Goal: Task Accomplishment & Management: Manage account settings

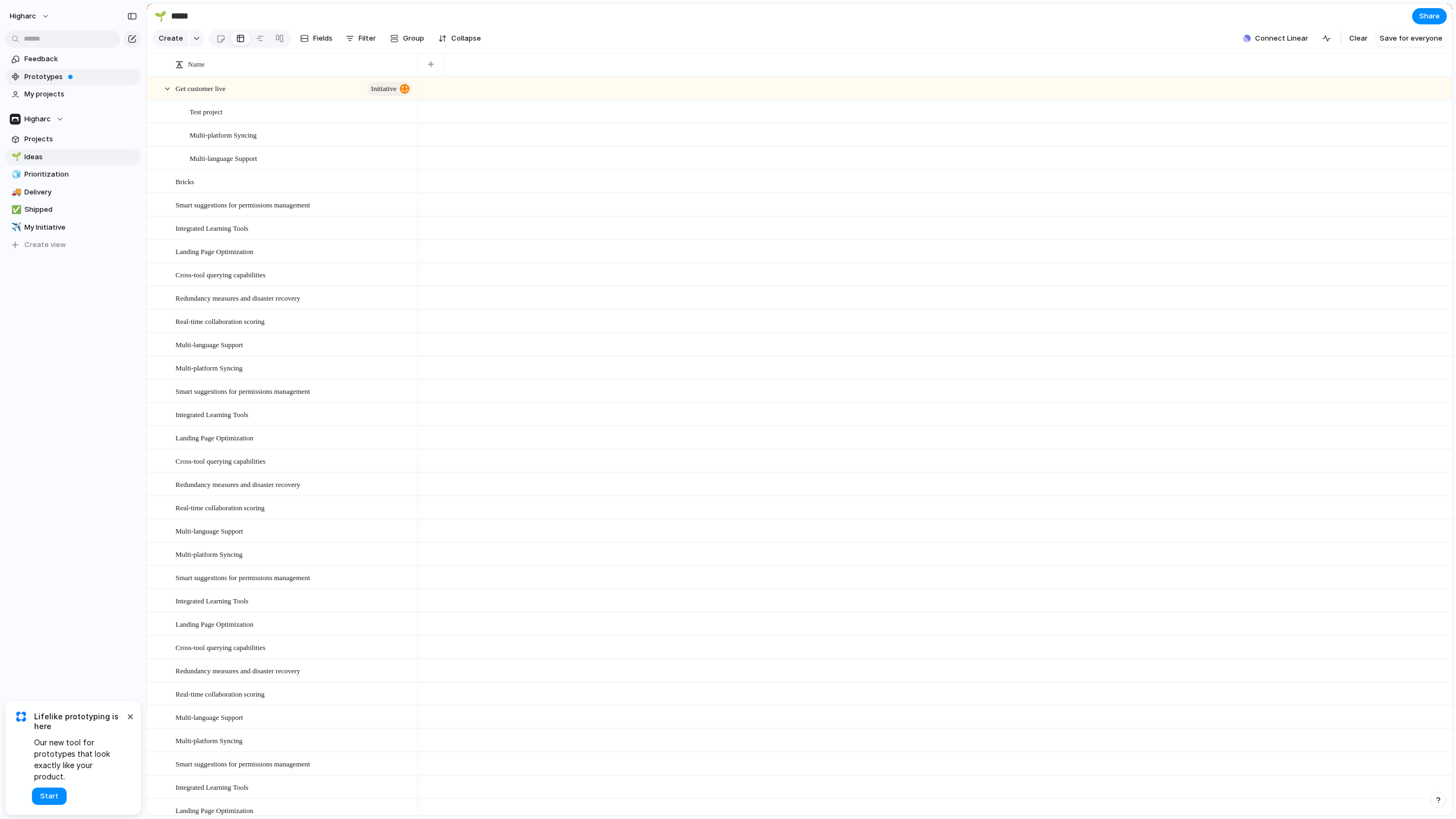
click at [52, 75] on span "Prototypes" at bounding box center [80, 77] width 112 height 11
click at [53, 60] on span "Feedback" at bounding box center [80, 59] width 112 height 11
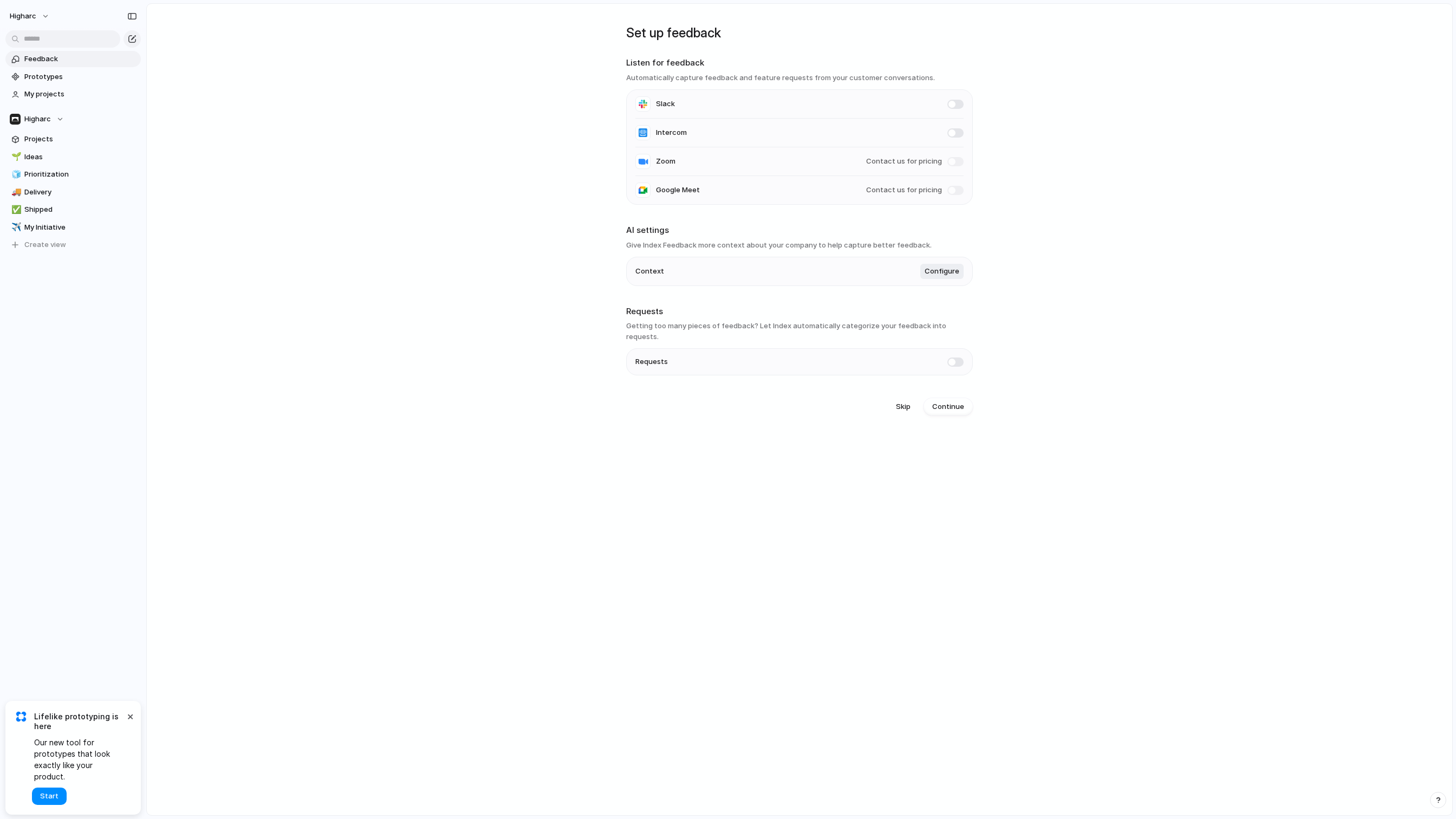
click at [693, 75] on h3 "Automatically capture feedback and feature requests from your customer conversa…" at bounding box center [799, 78] width 346 height 11
click at [680, 78] on h3 "Automatically capture feedback and feature requests from your customer conversa…" at bounding box center [799, 78] width 346 height 11
click at [679, 134] on span "Intercom" at bounding box center [671, 133] width 31 height 11
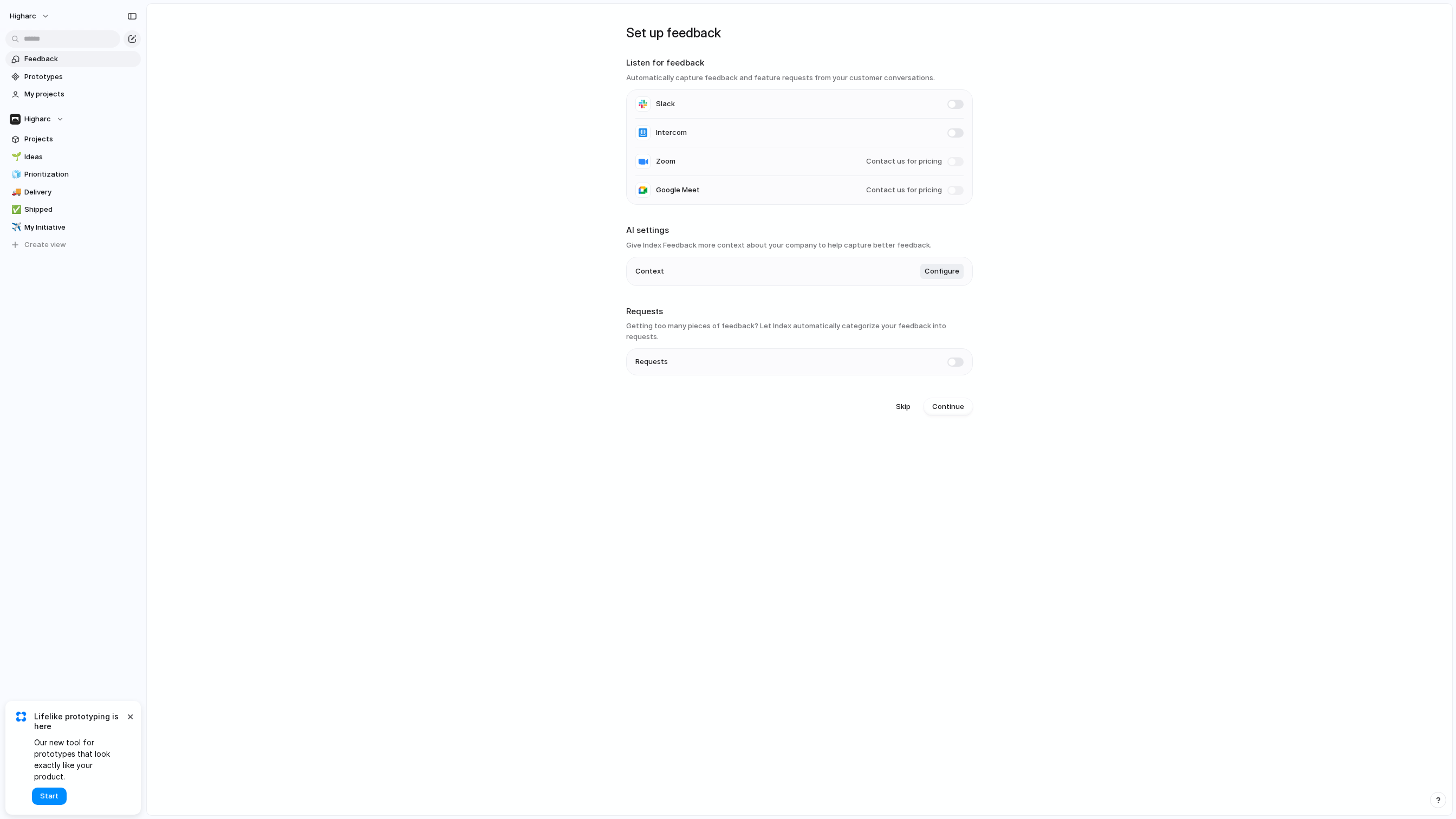
click at [689, 329] on h3 "Getting too many pieces of feedback? Let Index automatically categorize your fe…" at bounding box center [799, 331] width 346 height 21
click at [908, 401] on span "Skip" at bounding box center [903, 407] width 15 height 11
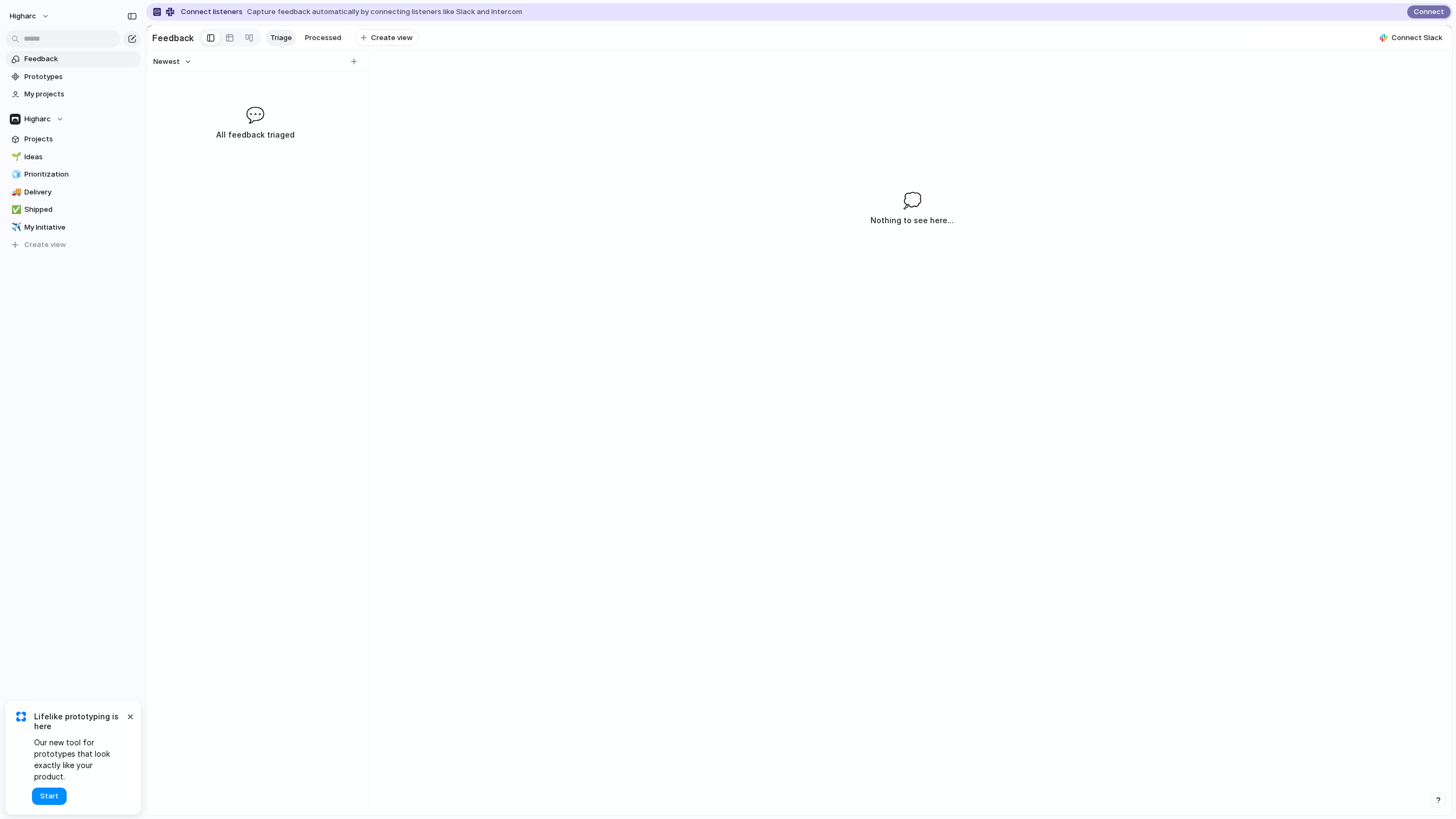
click at [124, 725] on span "Lifelike prototyping is here" at bounding box center [79, 721] width 91 height 19
click at [128, 722] on button "×" at bounding box center [130, 716] width 13 height 13
click at [48, 116] on span "Higharc" at bounding box center [37, 119] width 27 height 11
click at [140, 178] on span "Implementation" at bounding box center [152, 181] width 54 height 11
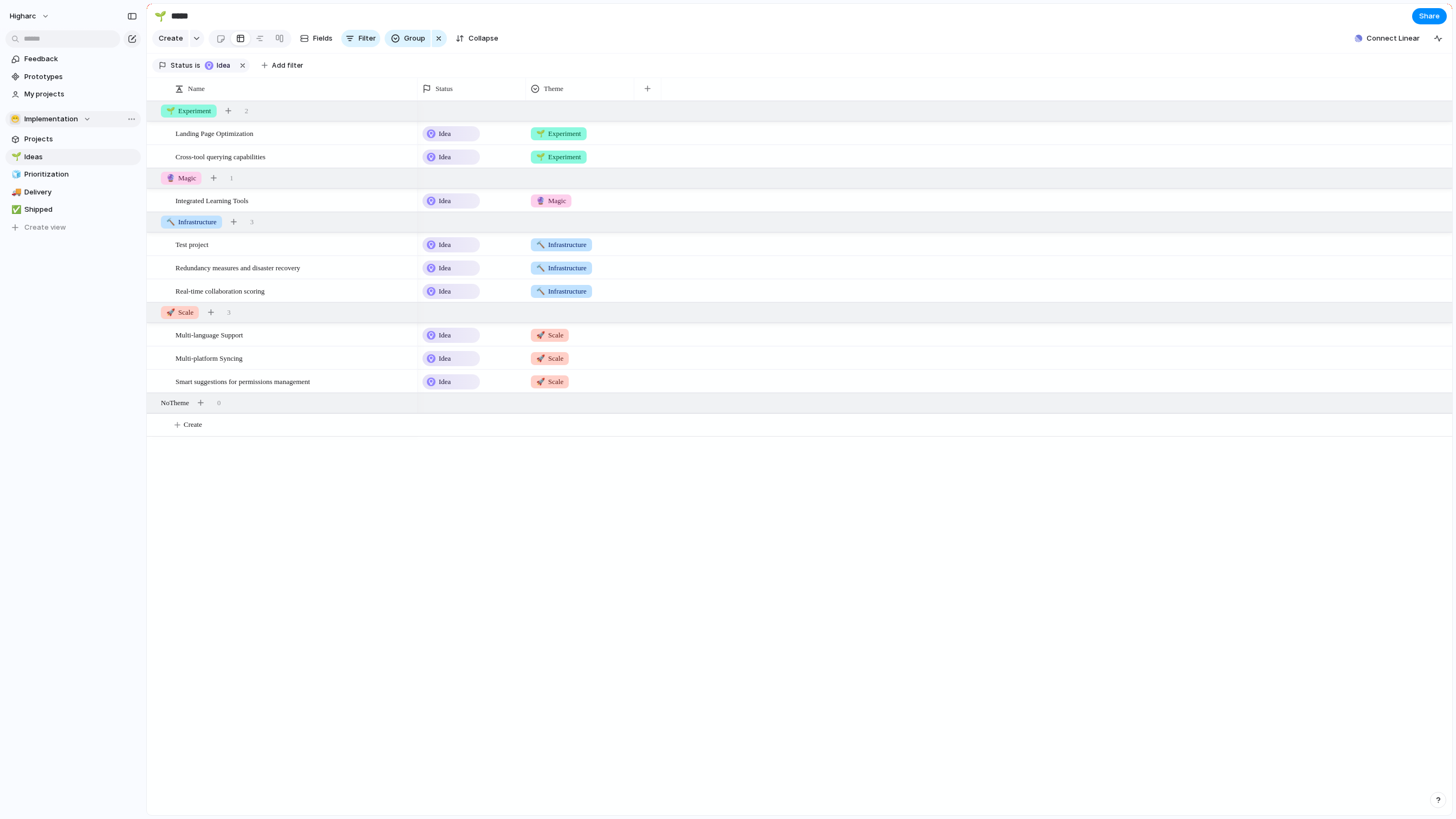
click at [62, 116] on span "Implementation" at bounding box center [51, 119] width 54 height 11
drag, startPoint x: 56, startPoint y: 213, endPoint x: 56, endPoint y: 222, distance: 9.0
click at [56, 222] on li "🛠️ Studio" at bounding box center [56, 218] width 88 height 18
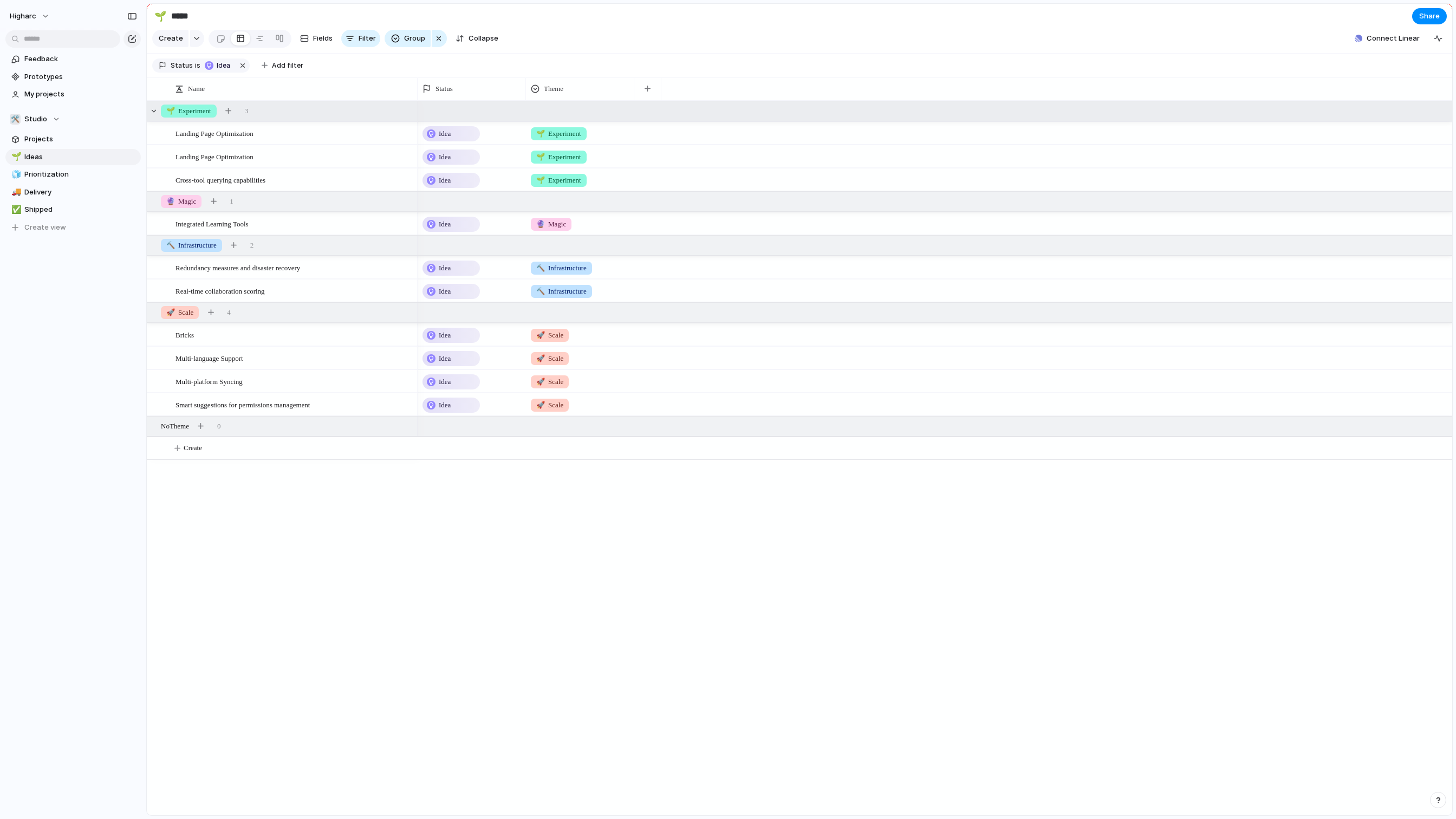
click at [192, 116] on span "🌱 Experiment" at bounding box center [189, 111] width 45 height 11
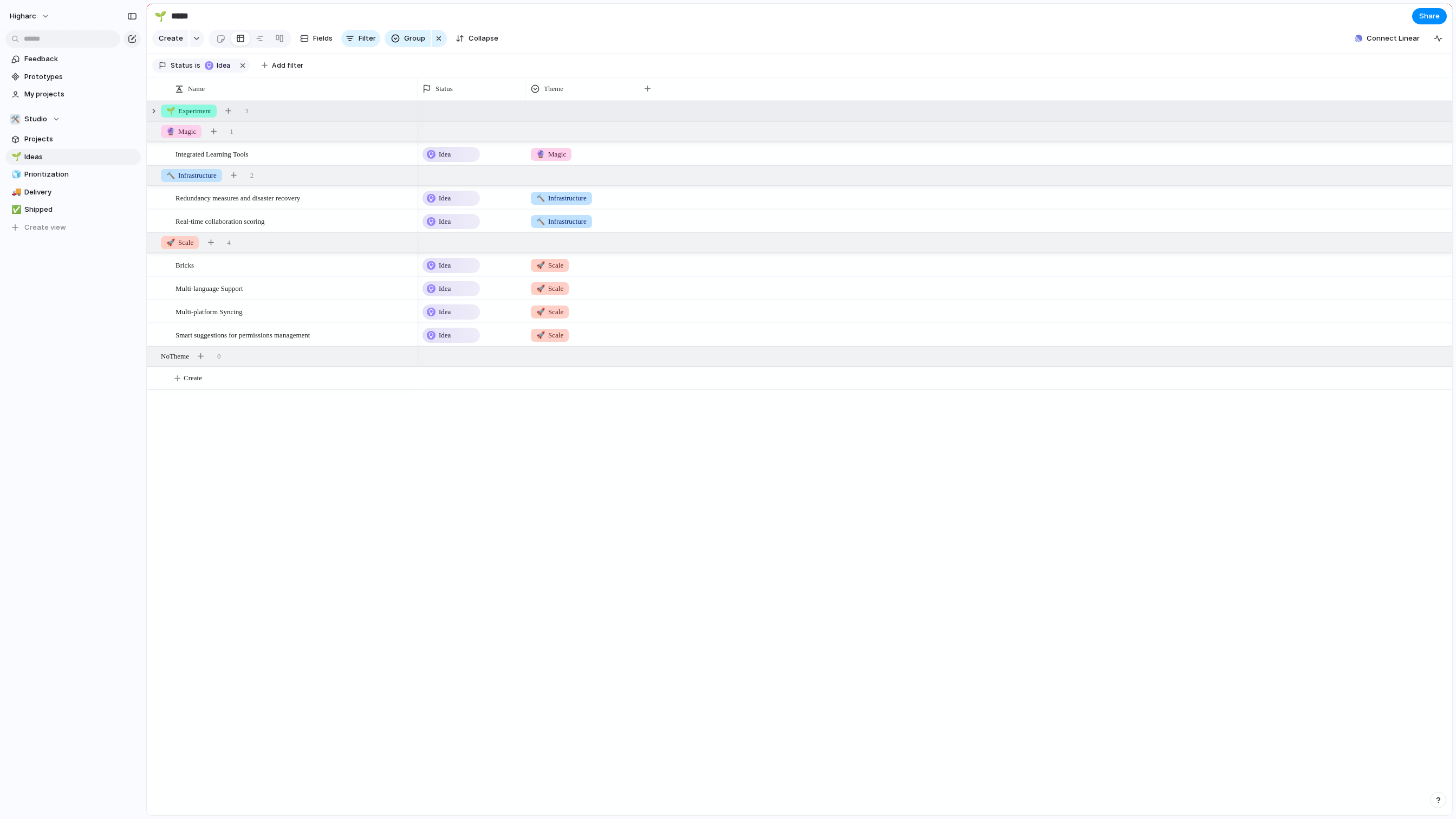
click at [192, 116] on span "🌱 Experiment" at bounding box center [189, 111] width 45 height 11
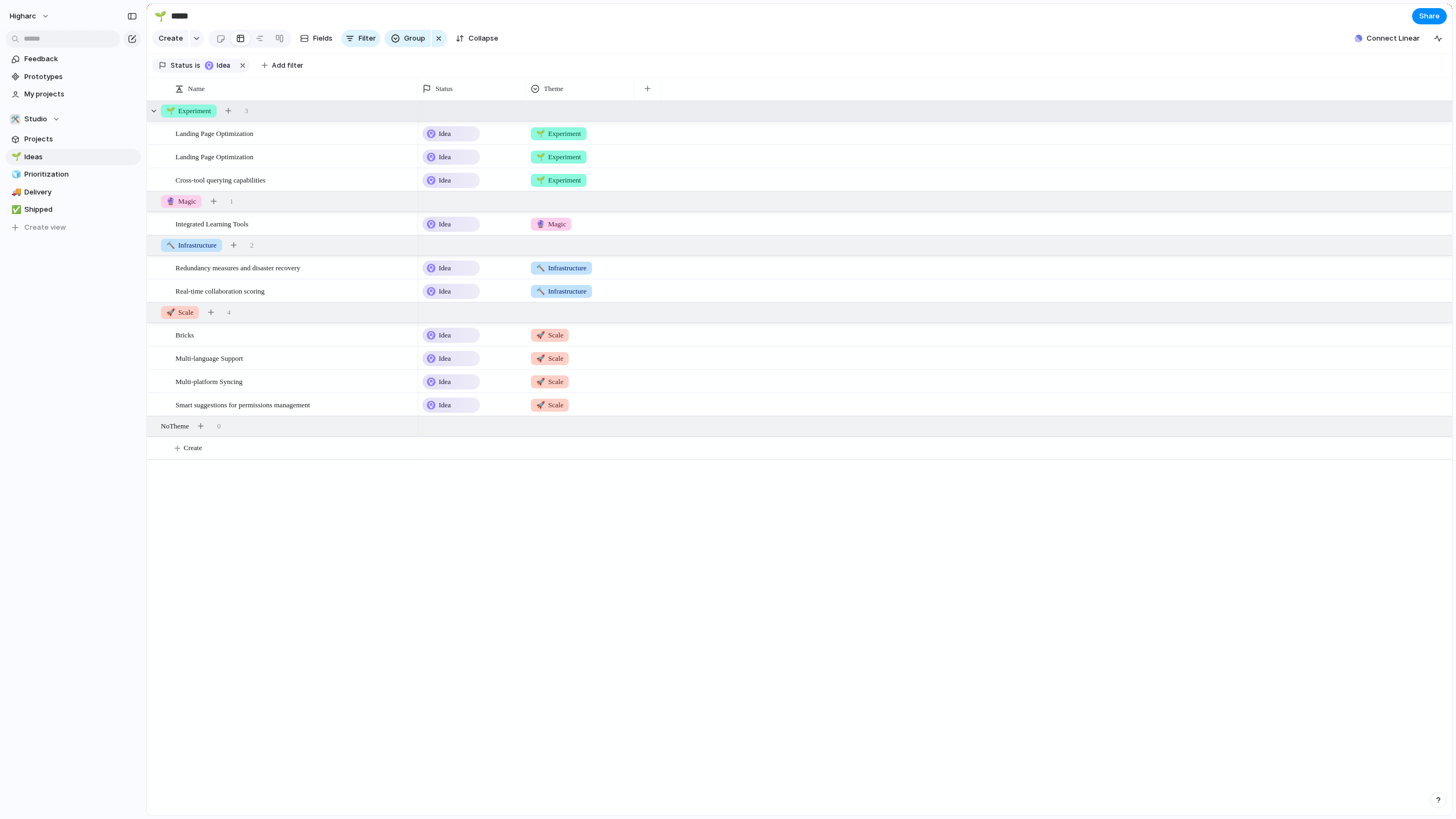
click at [447, 139] on span "Idea" at bounding box center [445, 134] width 12 height 11
click at [418, 507] on div "Idea Planned On track At risk Off track Paused Canceled Done" at bounding box center [728, 409] width 1456 height 819
click at [557, 139] on span "🌱 Experiment" at bounding box center [559, 134] width 45 height 11
click at [561, 143] on div "🌱 Experiment 🔮 Magic 🔨 Infrastructure 🚀 Scale No Theme" at bounding box center [728, 409] width 1456 height 819
click at [561, 139] on span "🌱 Experiment" at bounding box center [559, 134] width 45 height 11
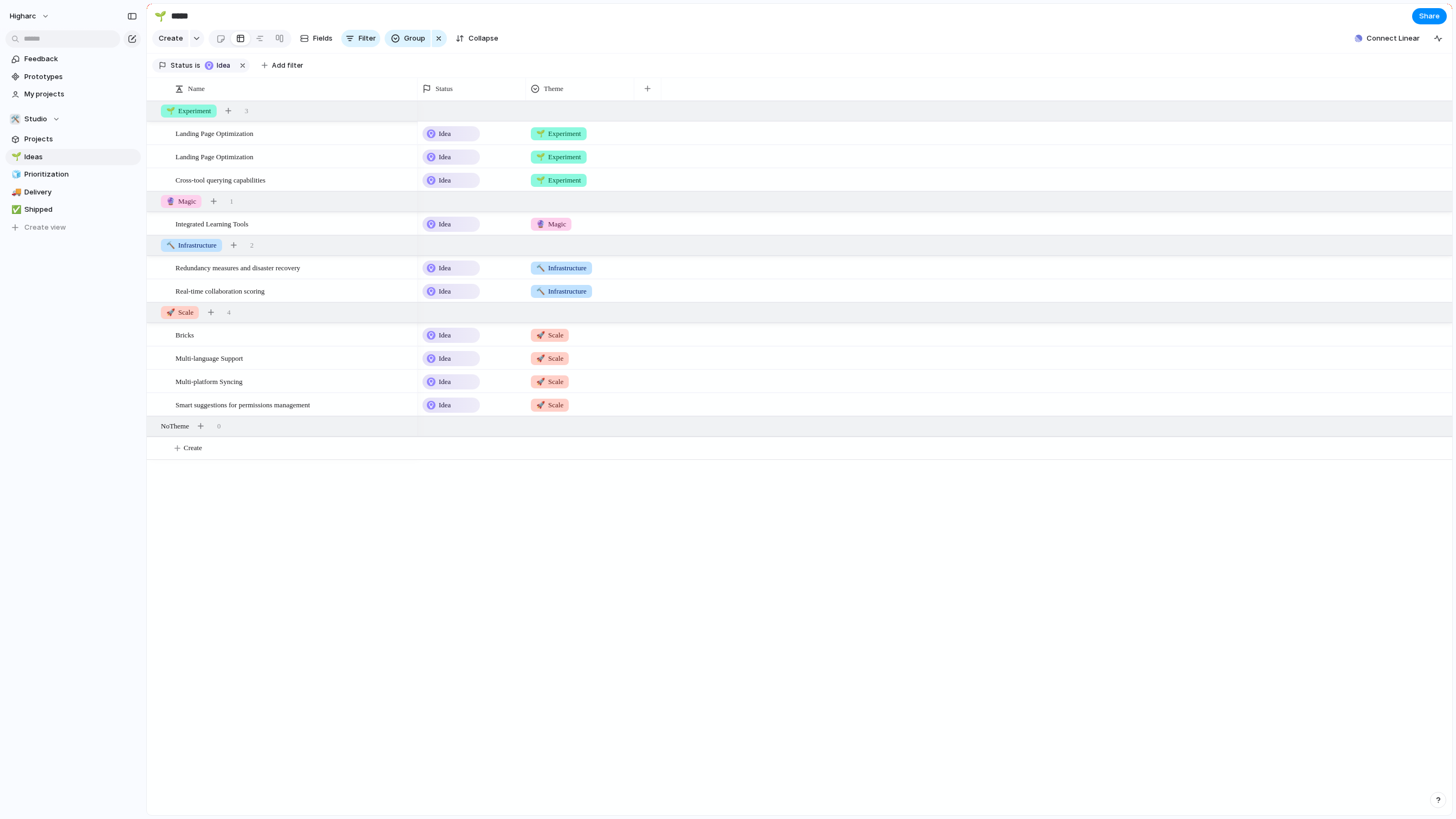
click at [334, 526] on div "🌱 Experiment 🔮 Magic 🔨 Infrastructure 🚀 Scale No Theme" at bounding box center [728, 409] width 1456 height 819
click at [216, 387] on span "Multi-platform Syncing" at bounding box center [209, 381] width 67 height 13
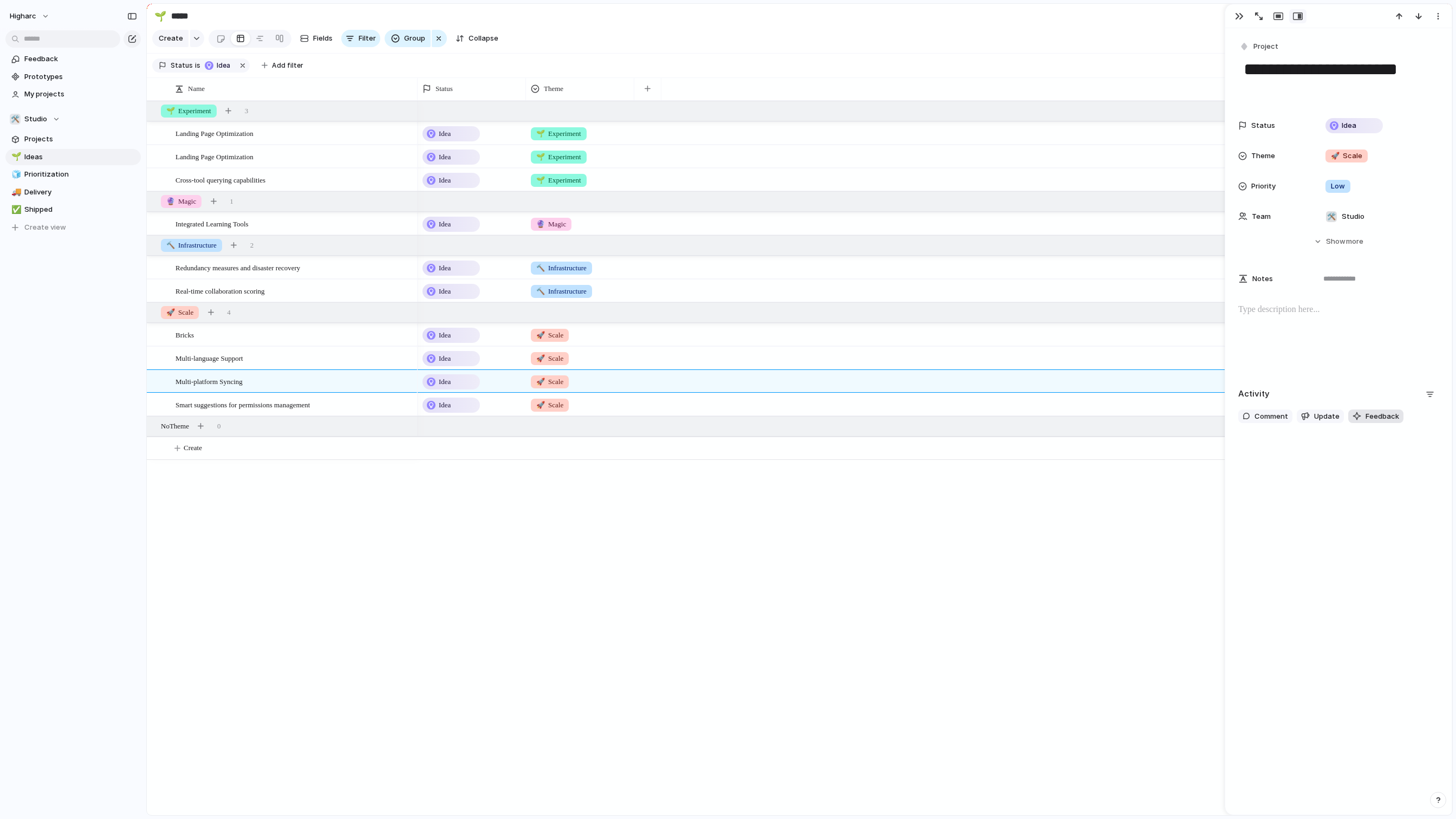
click at [1379, 416] on span "Feedback" at bounding box center [1382, 416] width 34 height 11
click at [1337, 645] on div "**********" at bounding box center [1338, 421] width 226 height 786
click at [1313, 419] on button "Update" at bounding box center [1321, 416] width 47 height 14
click at [1310, 622] on div "**********" at bounding box center [1338, 421] width 226 height 786
click at [528, 607] on div "Idea 🔮 Magic Idea 🔨 Infrastructure Idea 🔨 Infrastructure Idea 🚀 Scale Idea 🚀 Sc…" at bounding box center [935, 458] width 1035 height 714
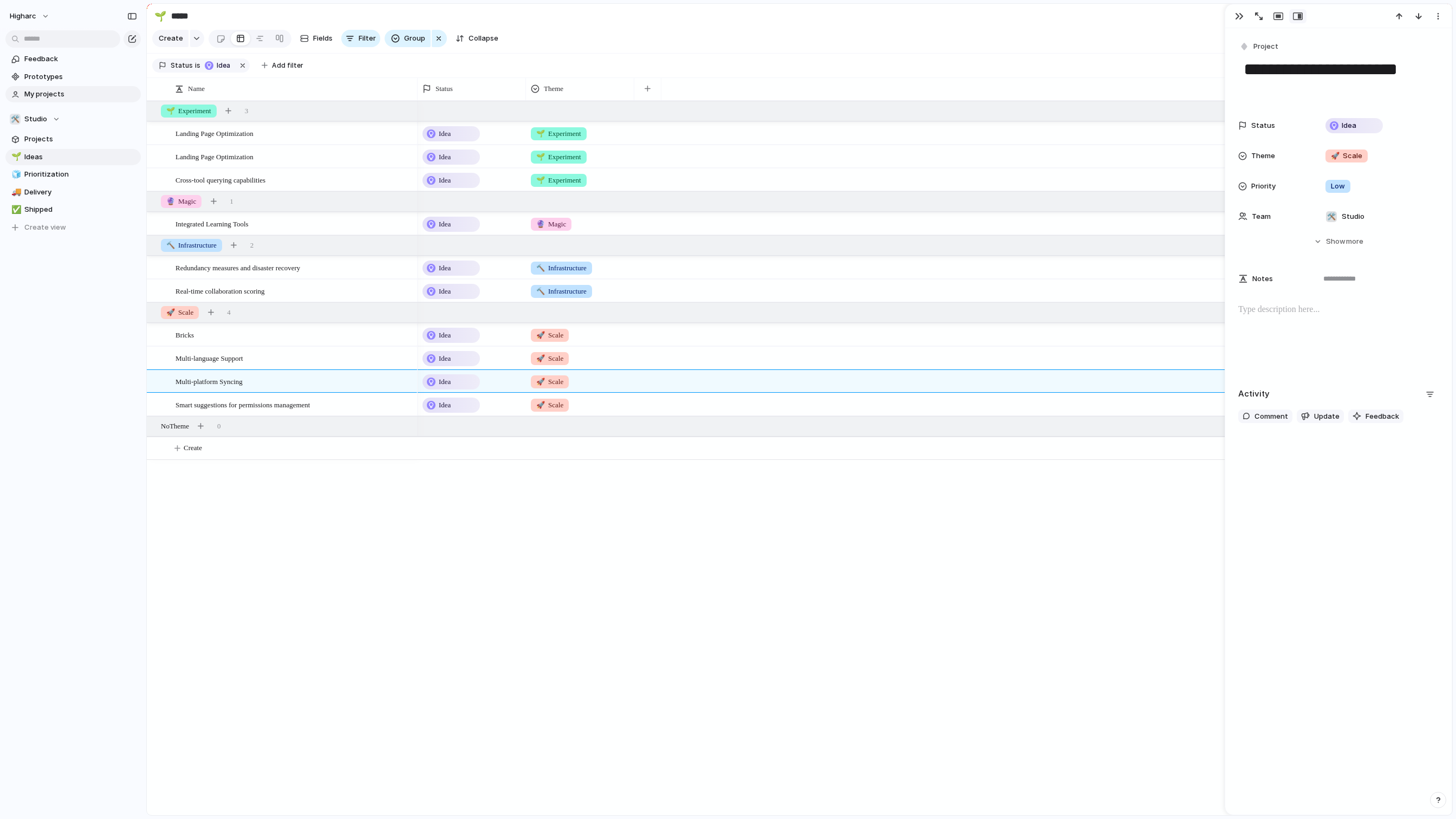
click at [36, 96] on span "My projects" at bounding box center [80, 94] width 112 height 11
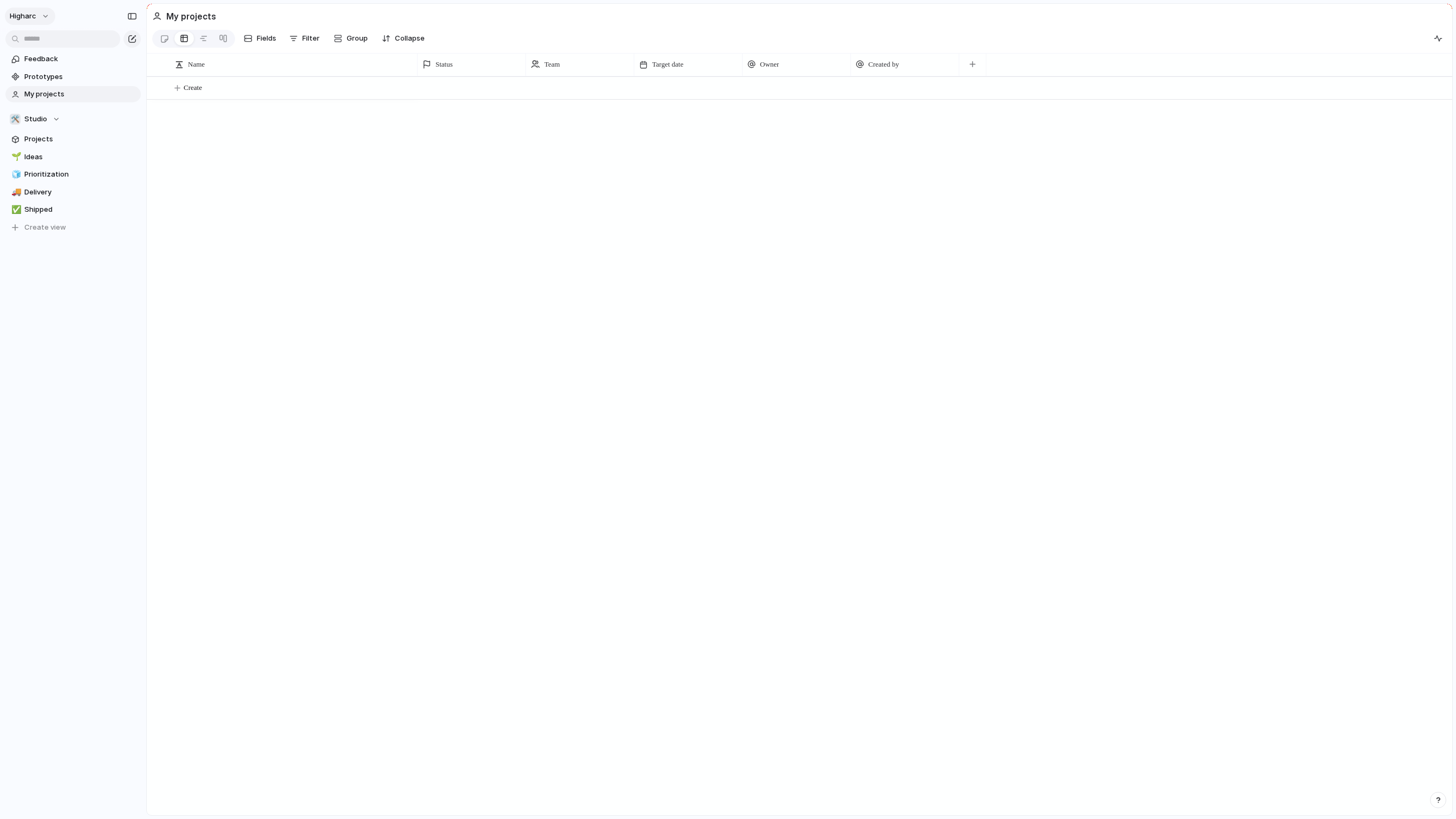
click at [43, 18] on button "higharc" at bounding box center [30, 16] width 50 height 18
click at [127, 143] on li "Forest" at bounding box center [132, 144] width 64 height 18
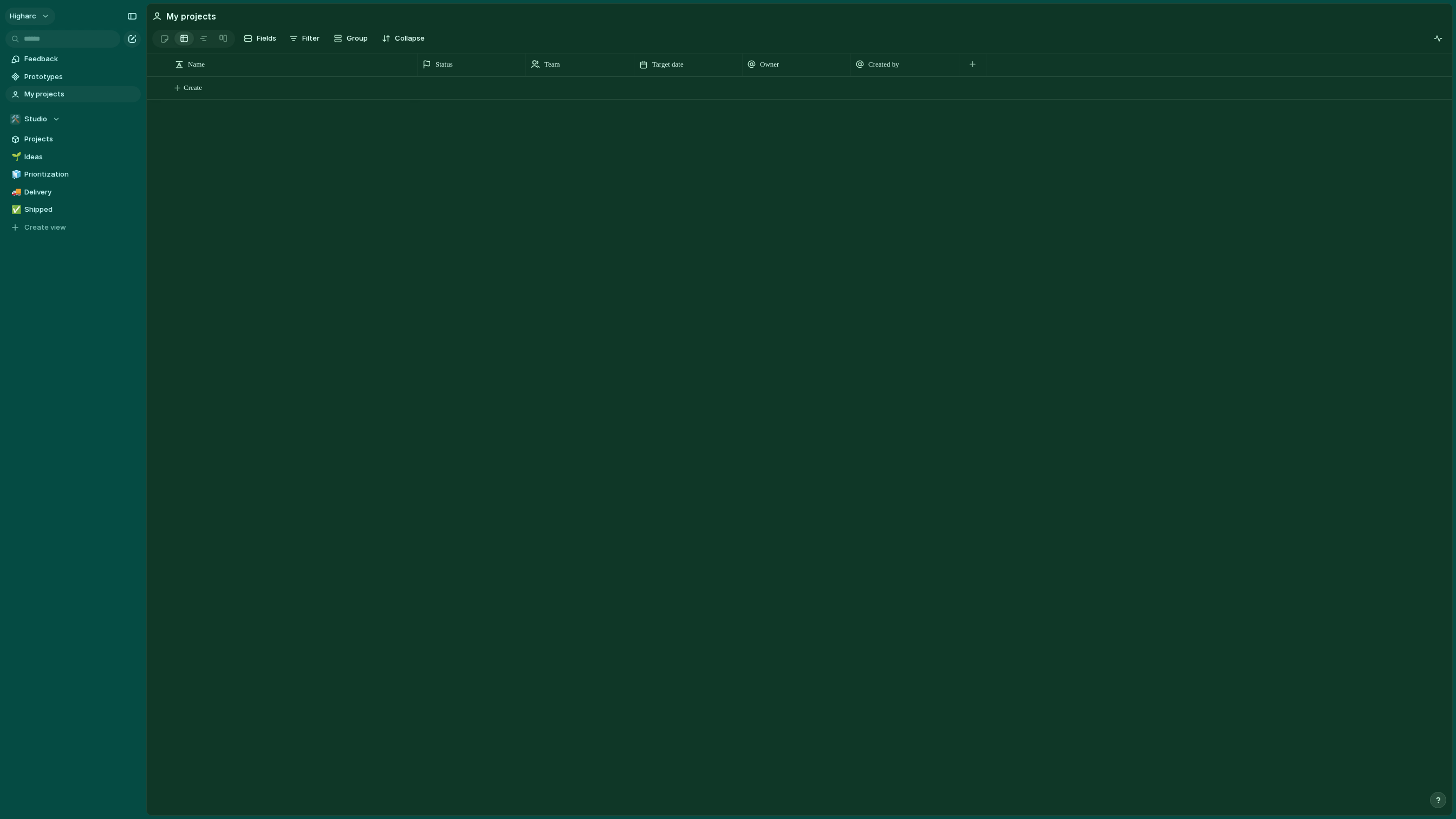
click at [42, 18] on button "higharc" at bounding box center [30, 16] width 50 height 18
click at [132, 79] on li "System" at bounding box center [132, 75] width 64 height 18
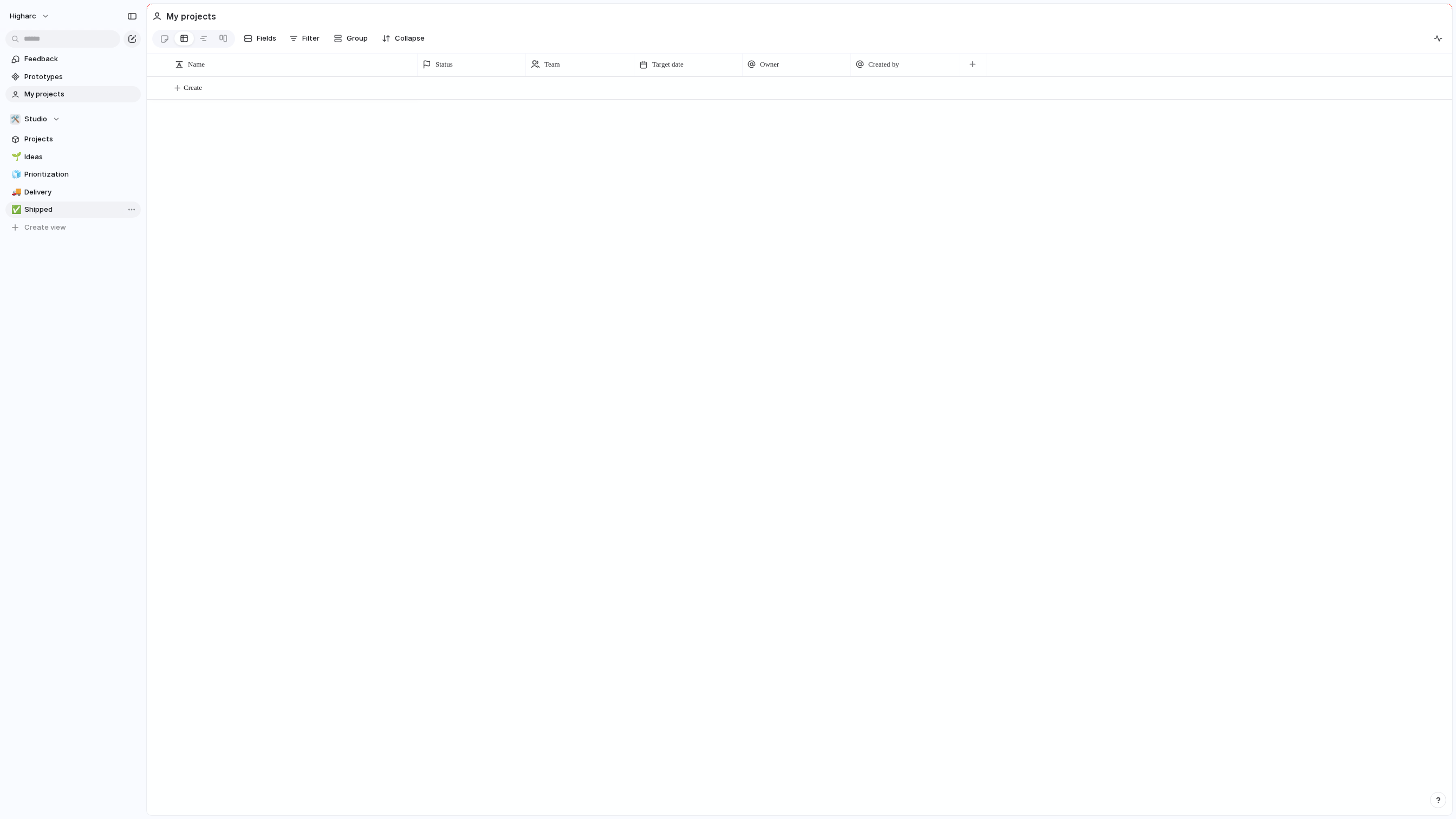
click at [45, 209] on span "Shipped" at bounding box center [80, 210] width 112 height 11
click at [39, 13] on button "higharc" at bounding box center [30, 16] width 50 height 18
click at [37, 44] on span "Settings" at bounding box center [39, 40] width 30 height 11
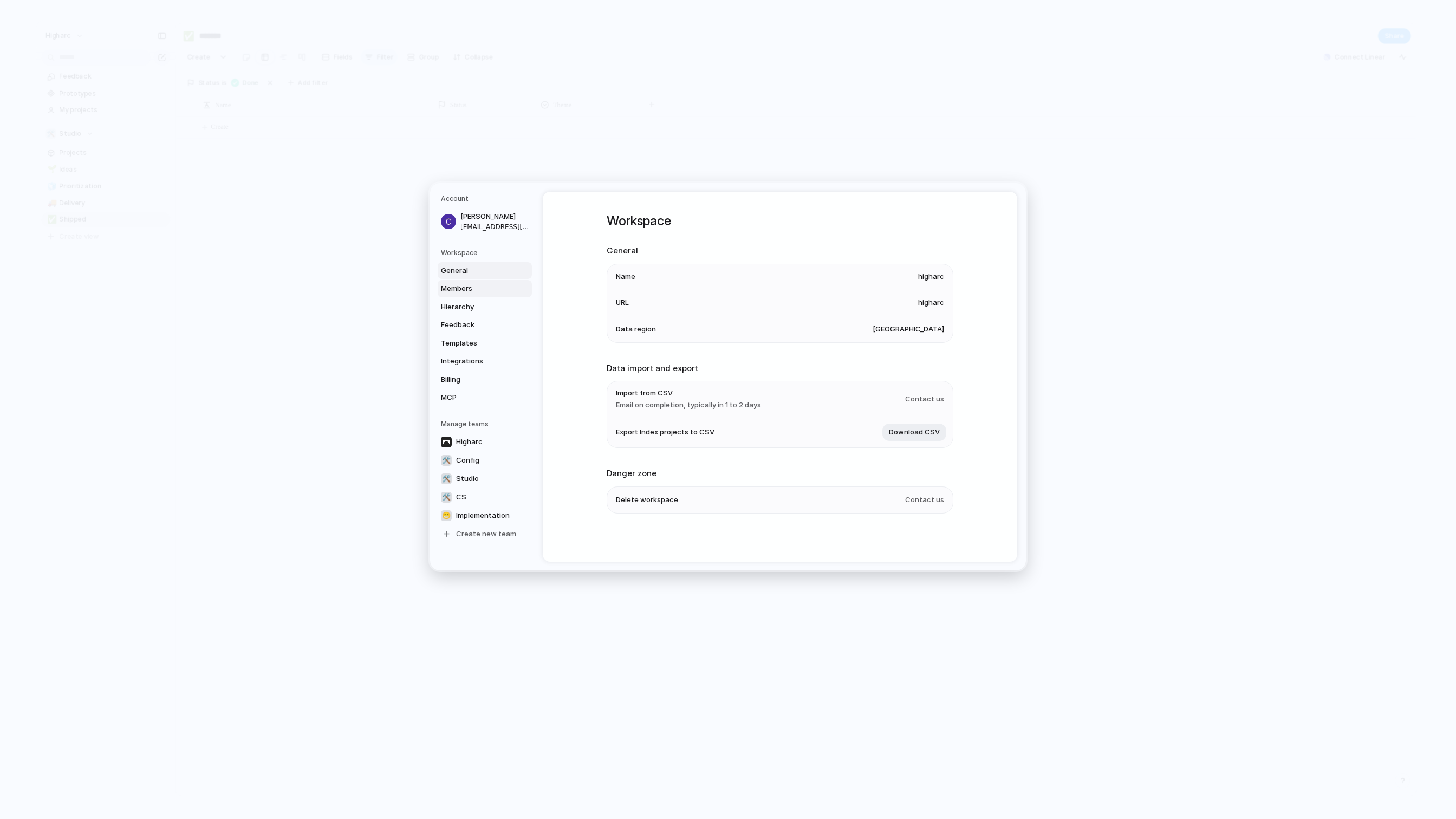
click at [469, 293] on span "Members" at bounding box center [475, 289] width 70 height 11
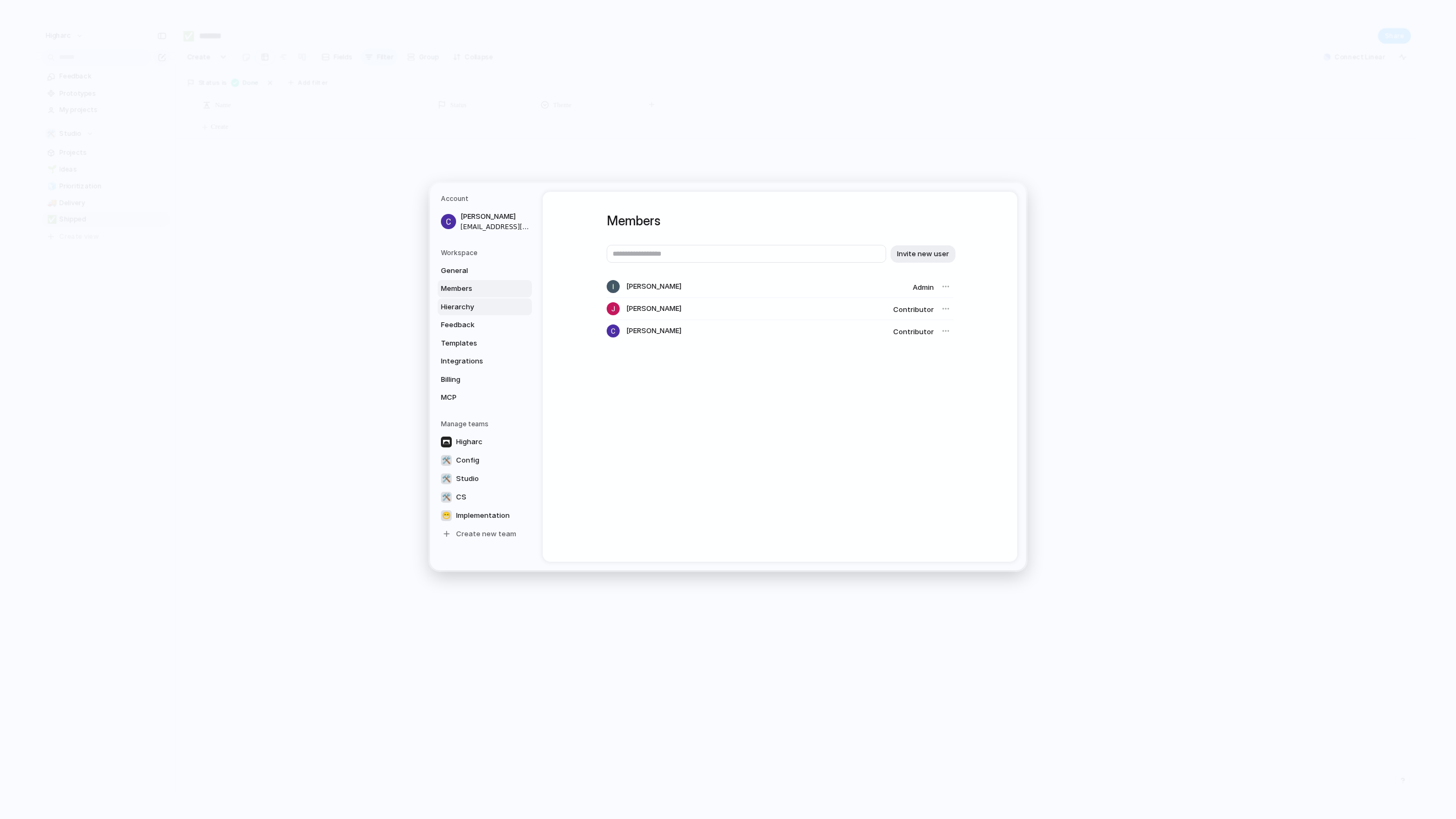
click at [464, 306] on span "Hierarchy" at bounding box center [475, 307] width 70 height 11
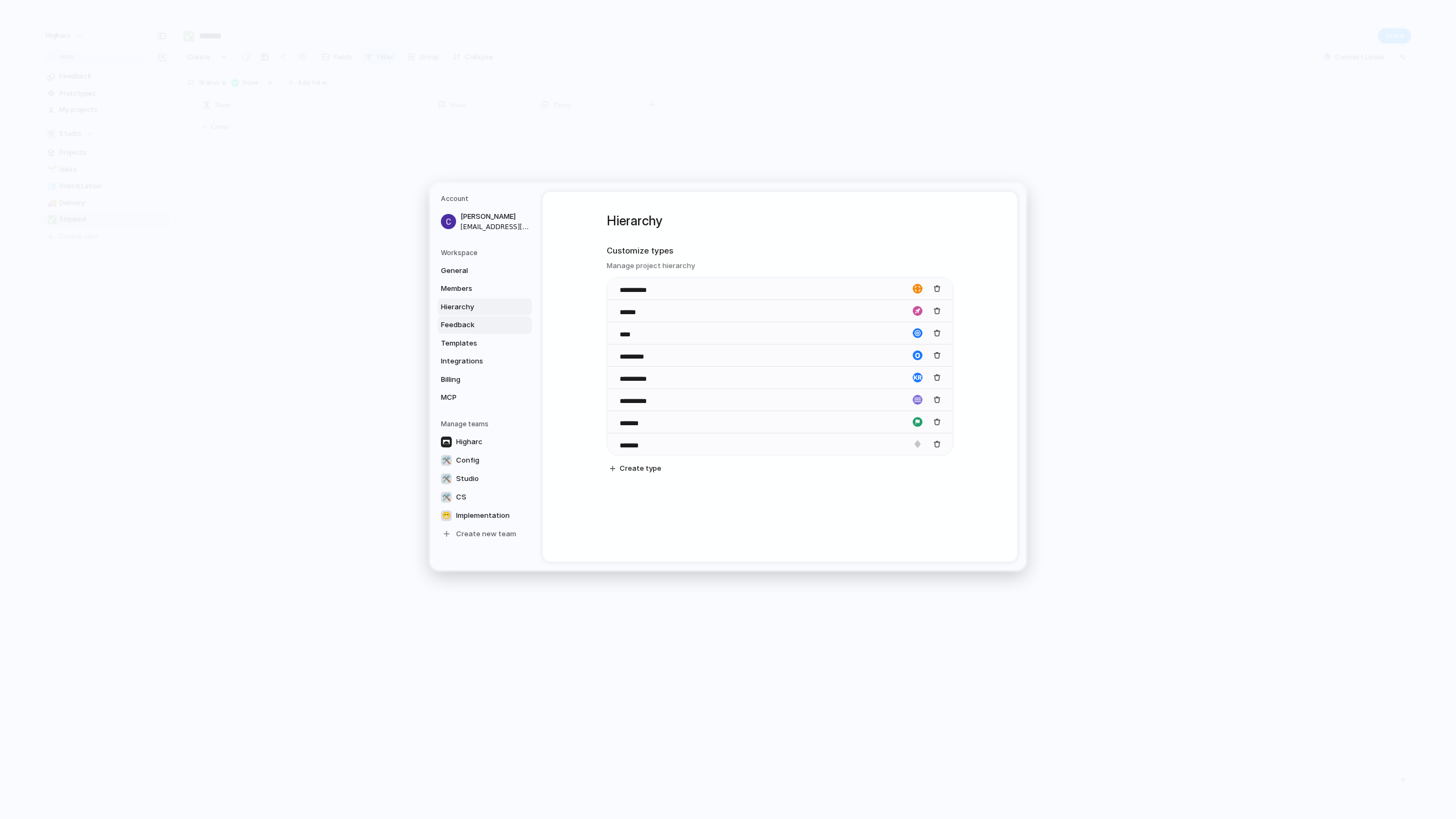
click at [460, 320] on span "Feedback" at bounding box center [475, 325] width 70 height 11
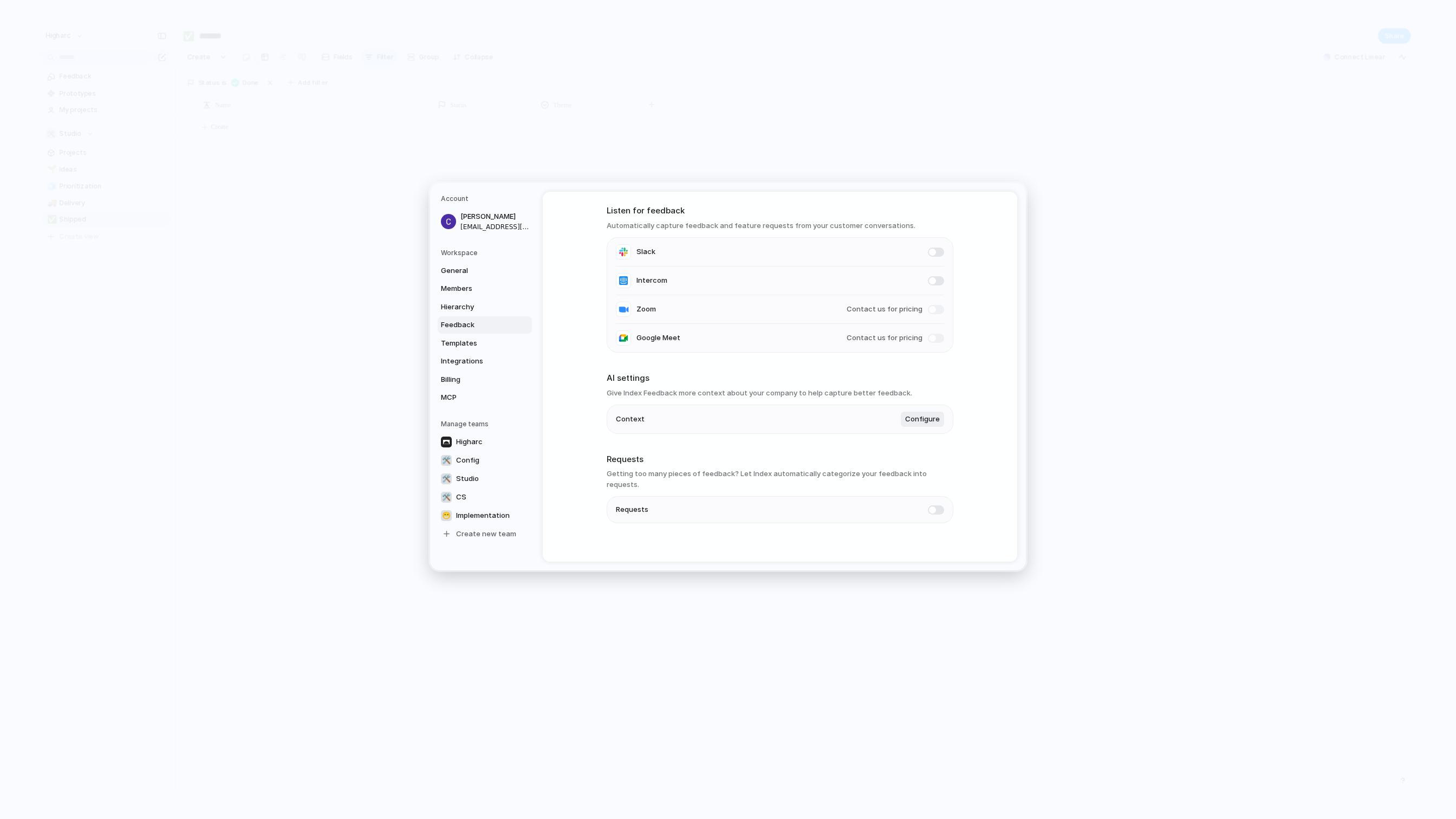
scroll to position [40, 0]
click at [448, 345] on span "Templates" at bounding box center [475, 343] width 70 height 11
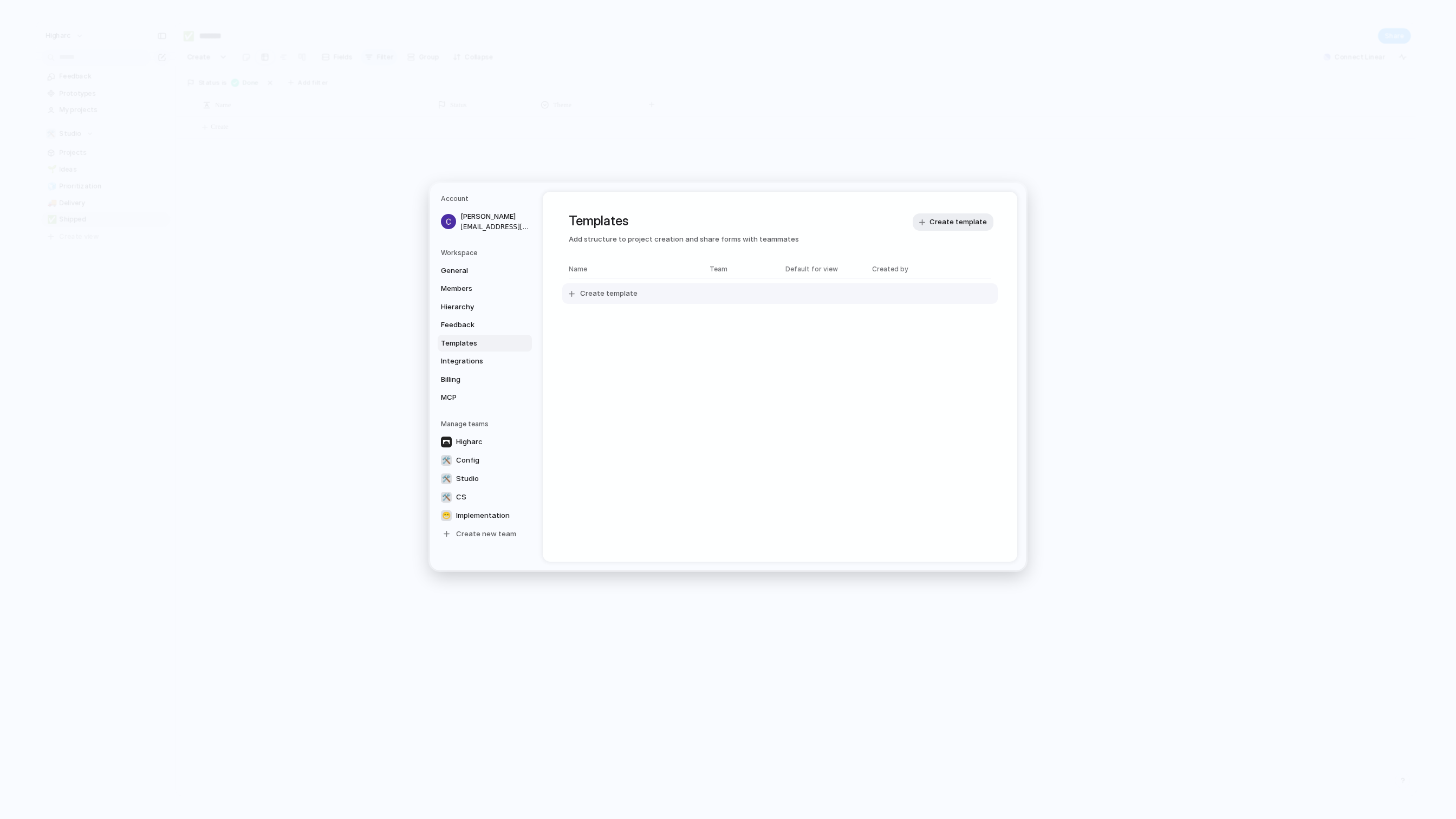
click at [606, 295] on span "Create template" at bounding box center [608, 294] width 57 height 11
click at [581, 219] on div "button" at bounding box center [577, 221] width 13 height 13
click at [466, 361] on span "Integrations" at bounding box center [475, 361] width 70 height 11
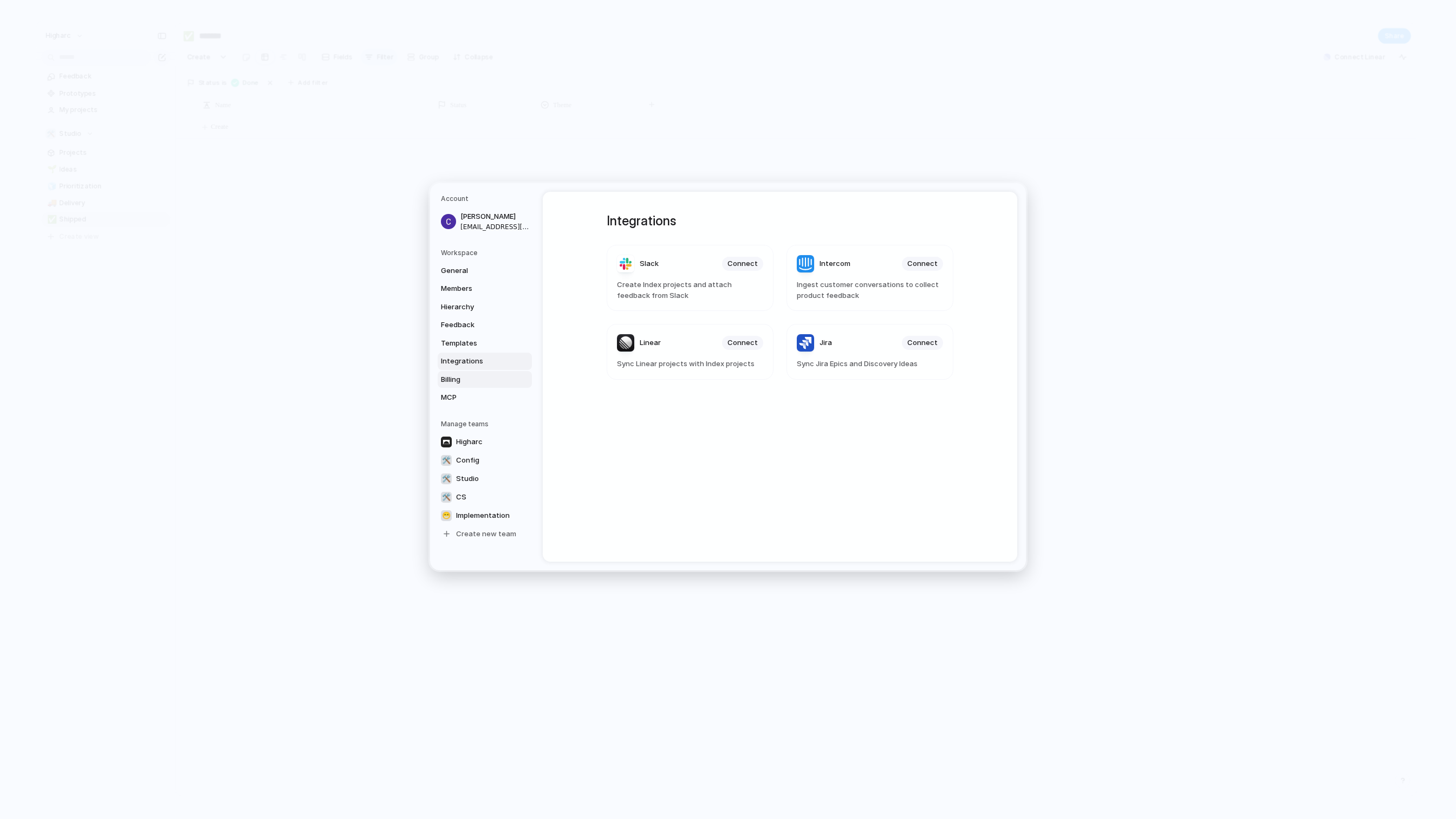
click at [455, 379] on span "Billing" at bounding box center [475, 380] width 70 height 11
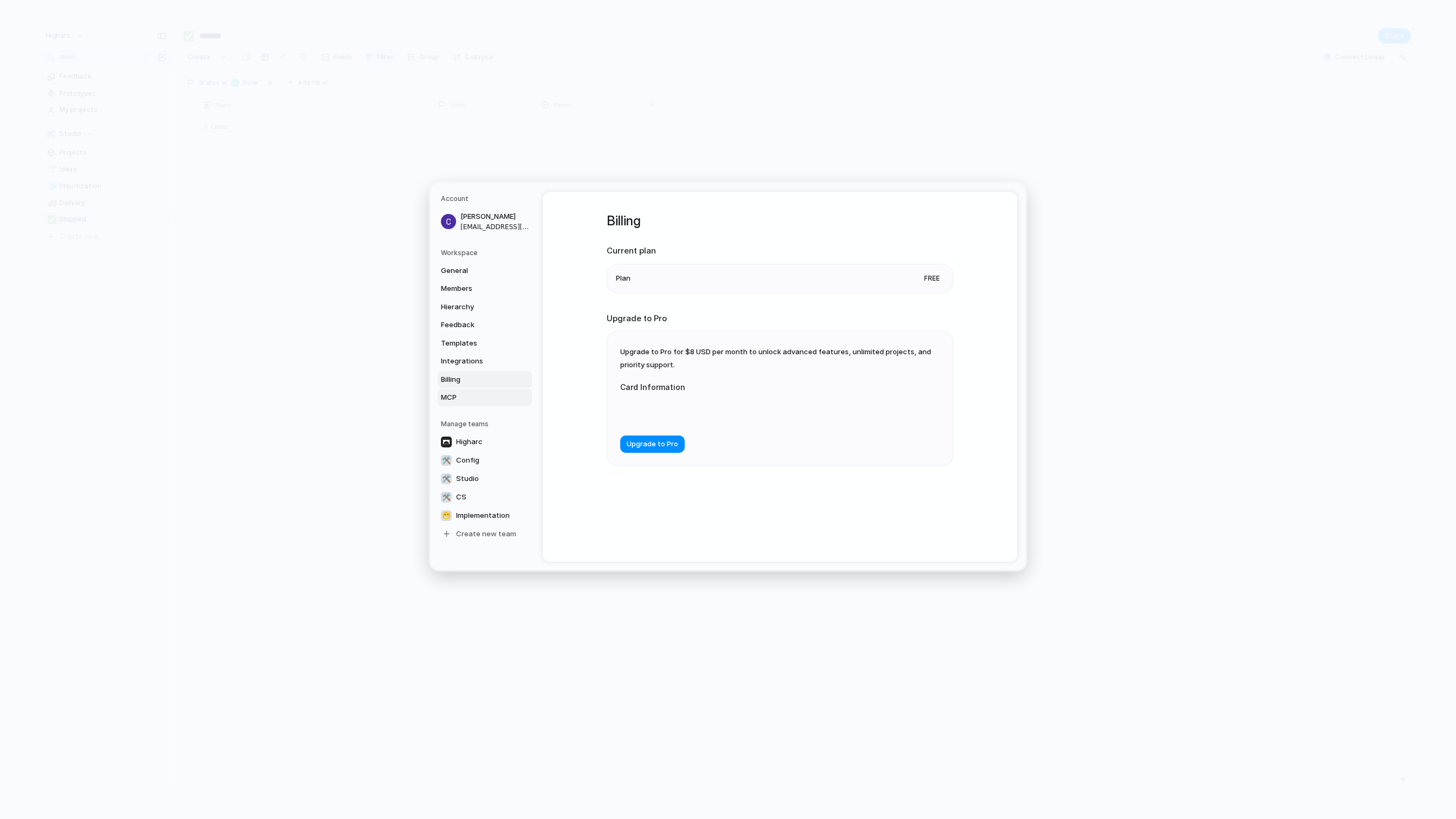
click at [469, 396] on span "MCP" at bounding box center [475, 398] width 70 height 11
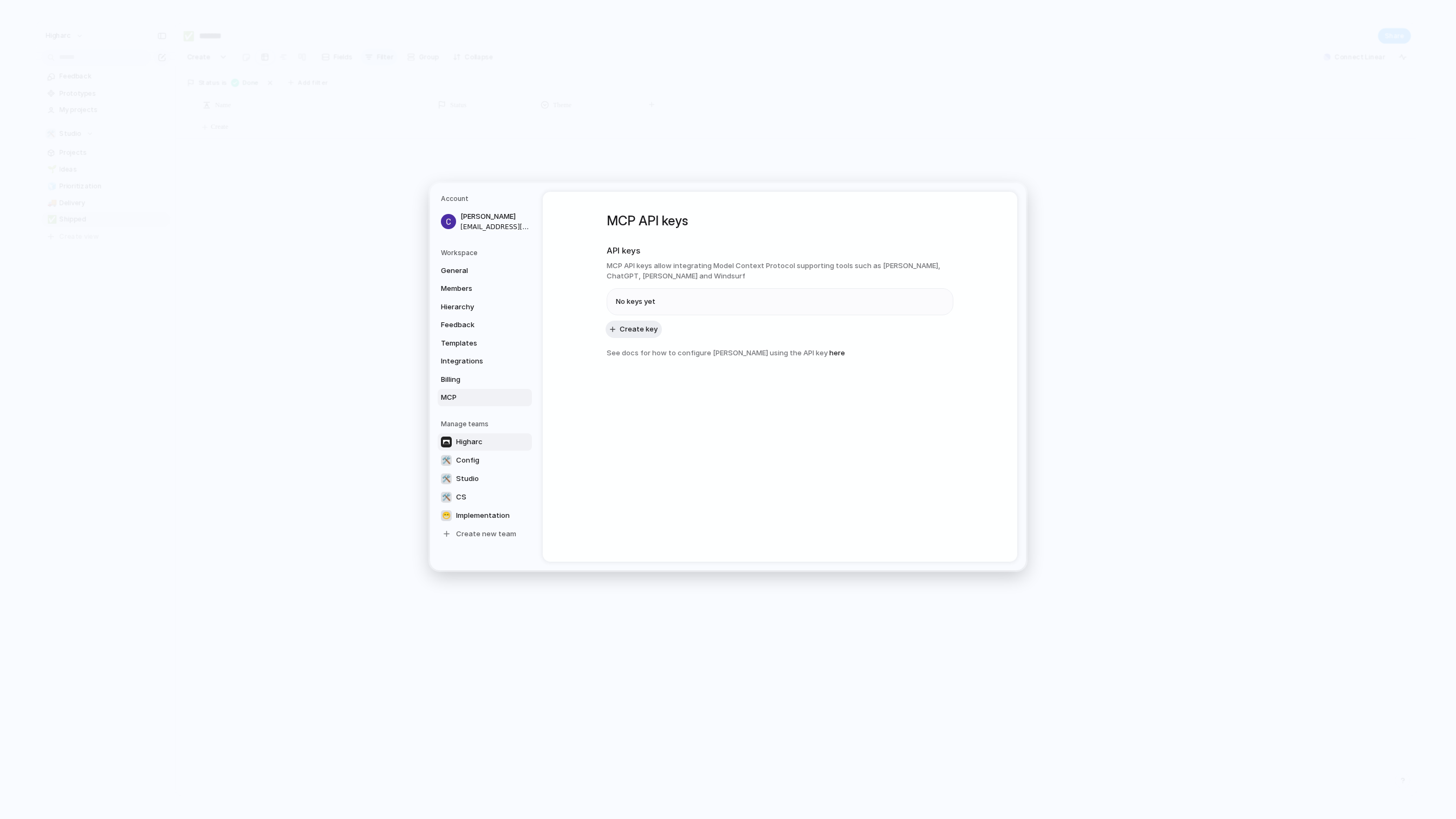
click at [478, 438] on span "Higharc" at bounding box center [469, 442] width 27 height 11
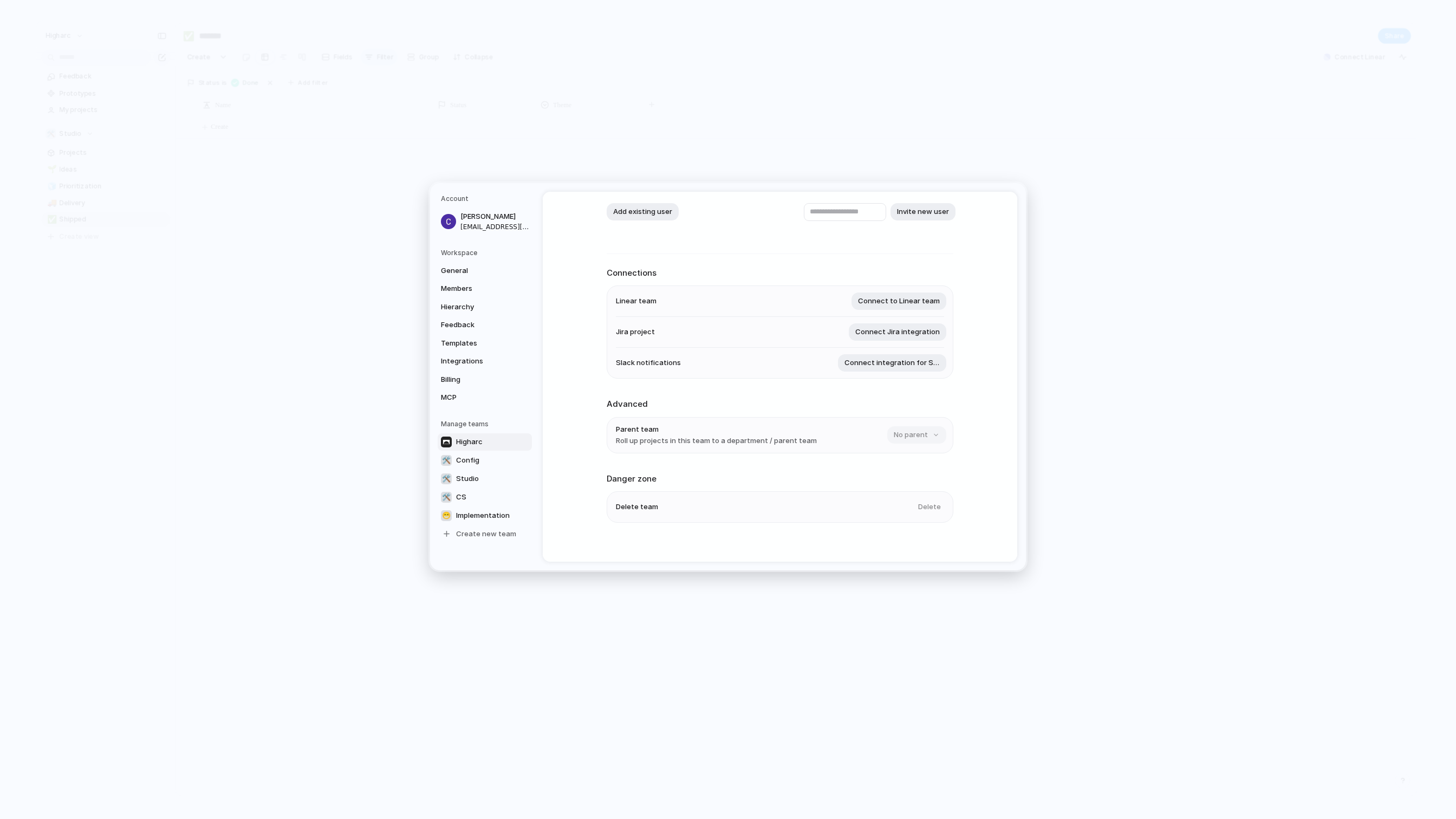
scroll to position [97, 0]
click at [466, 456] on span "Config" at bounding box center [467, 461] width 24 height 11
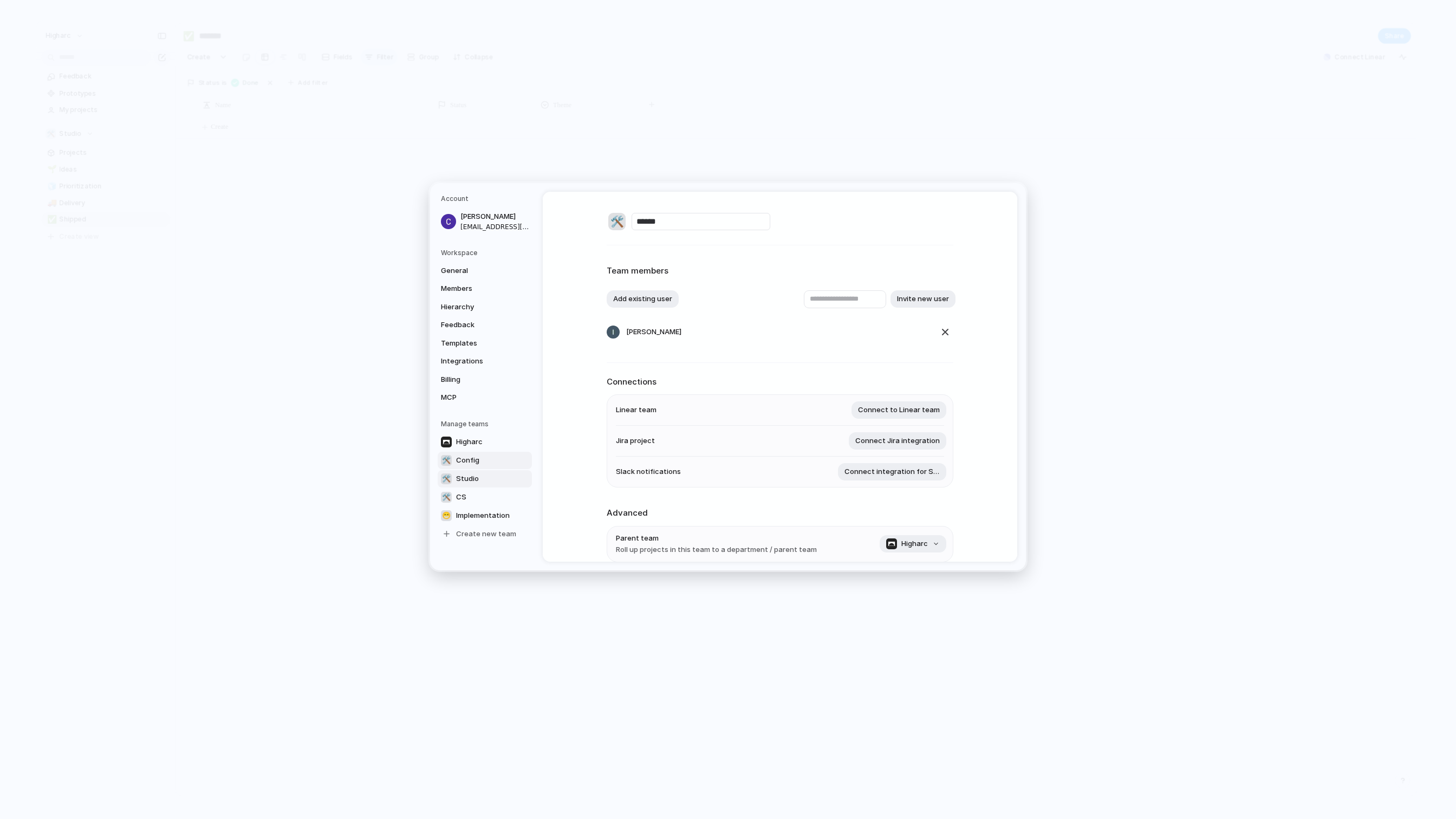
click at [470, 481] on span "Studio" at bounding box center [467, 479] width 23 height 11
click at [470, 519] on span "Implementation" at bounding box center [483, 516] width 54 height 11
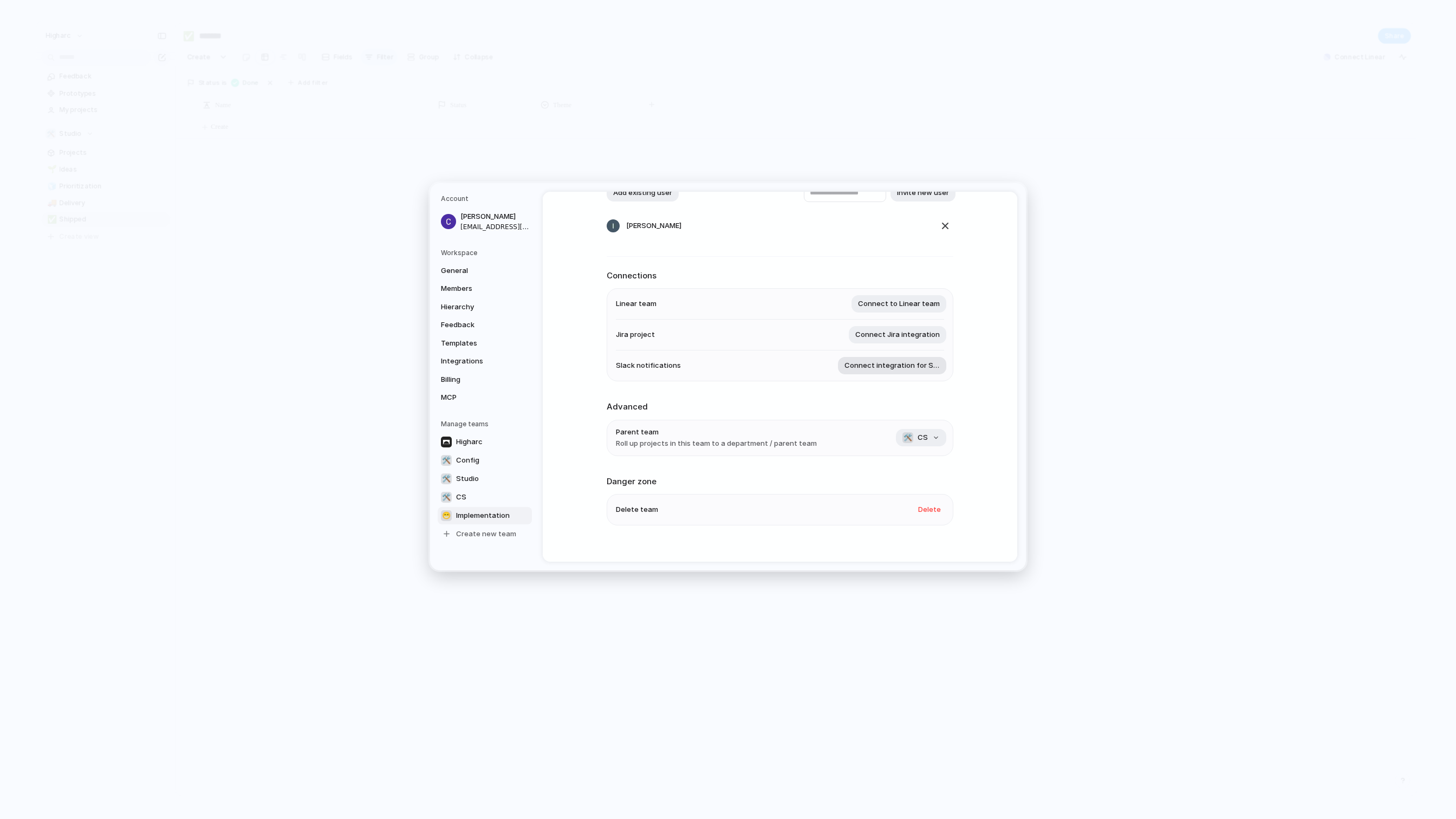
click at [862, 364] on span "Connect integration for Slack" at bounding box center [892, 366] width 96 height 11
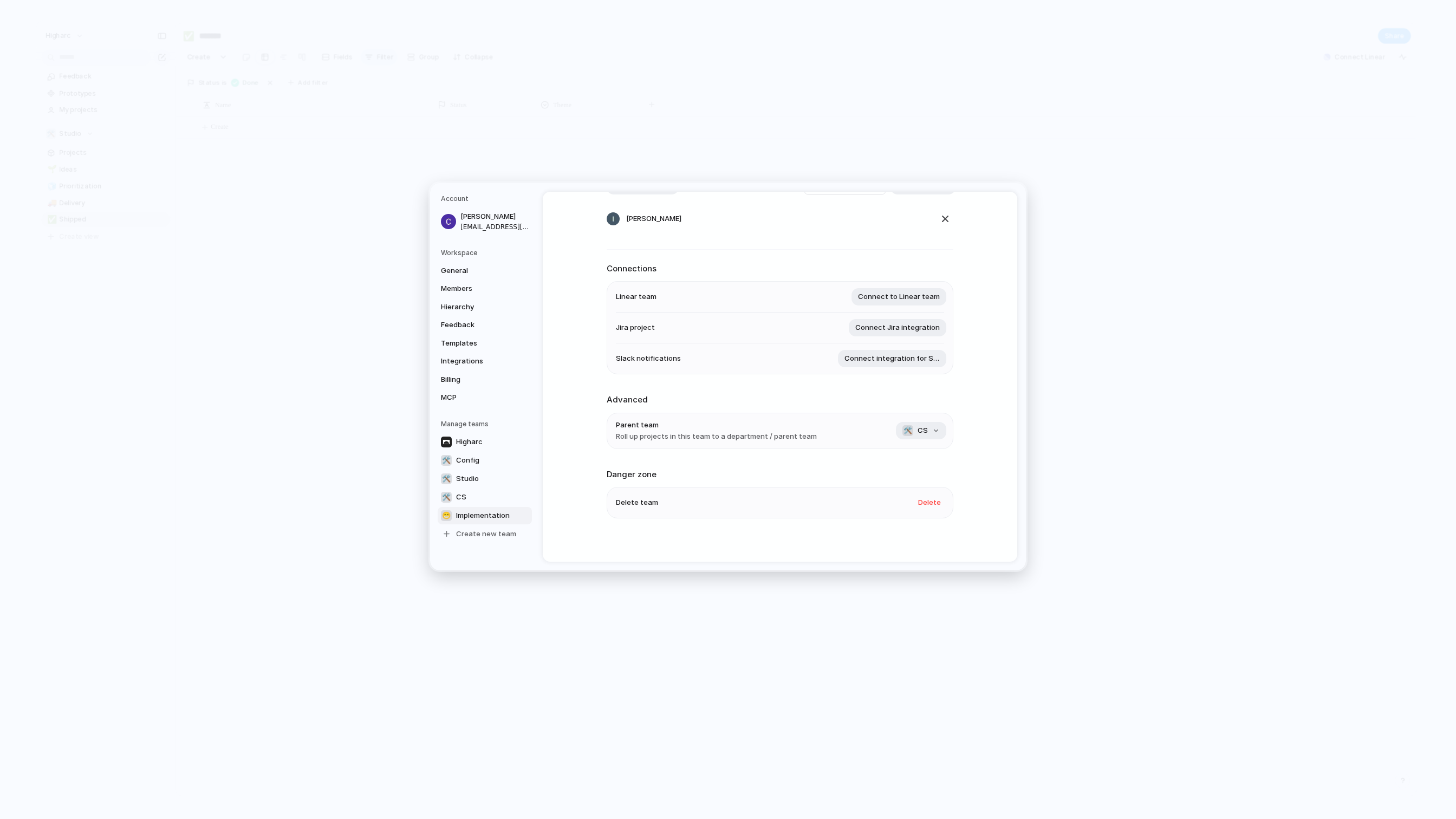
scroll to position [119, 0]
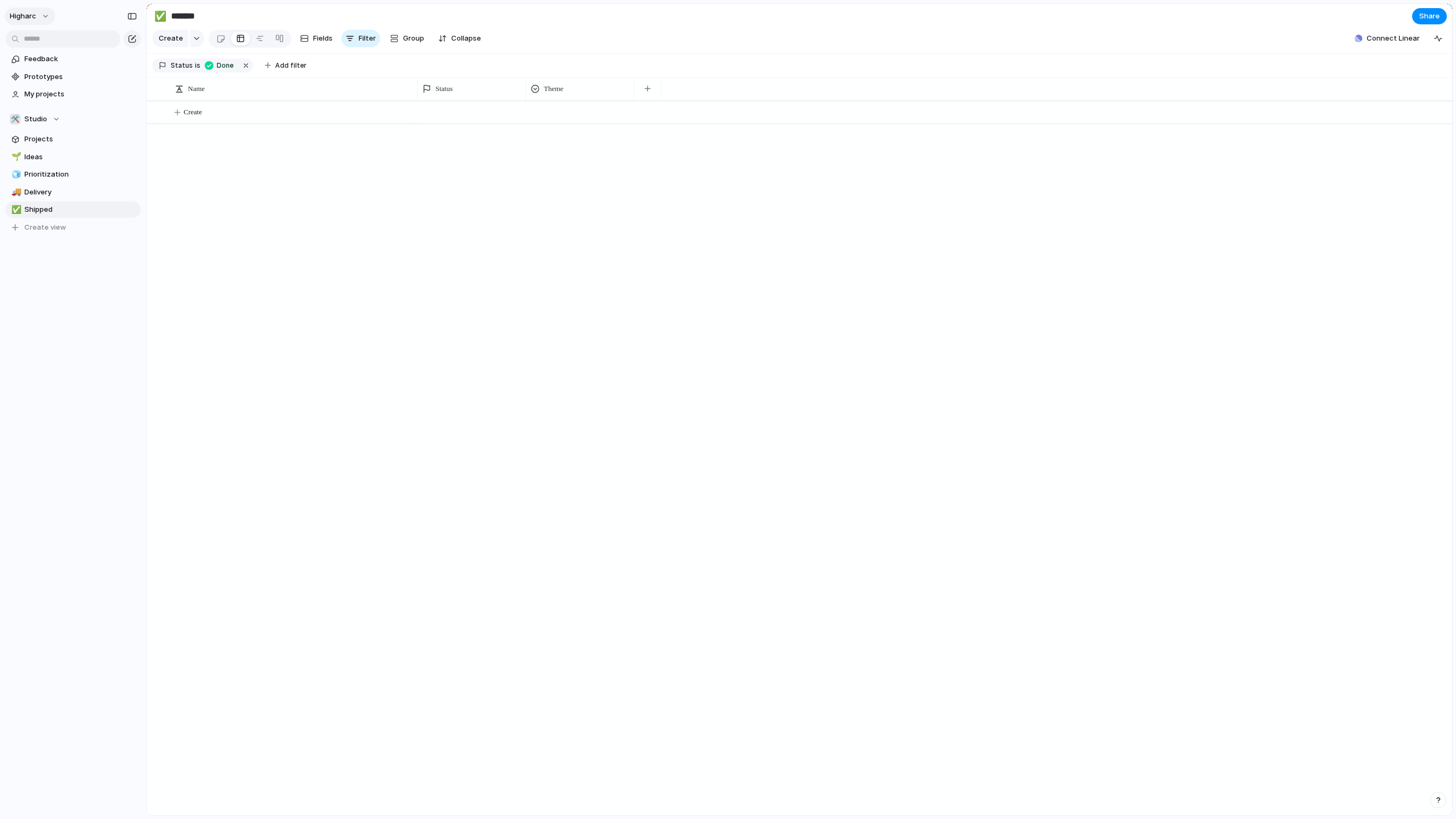
click at [34, 11] on span "higharc" at bounding box center [23, 16] width 27 height 11
click at [132, 34] on div "Settings Invite members Change theme Sign out" at bounding box center [728, 409] width 1456 height 819
click at [134, 40] on div "button" at bounding box center [132, 39] width 8 height 8
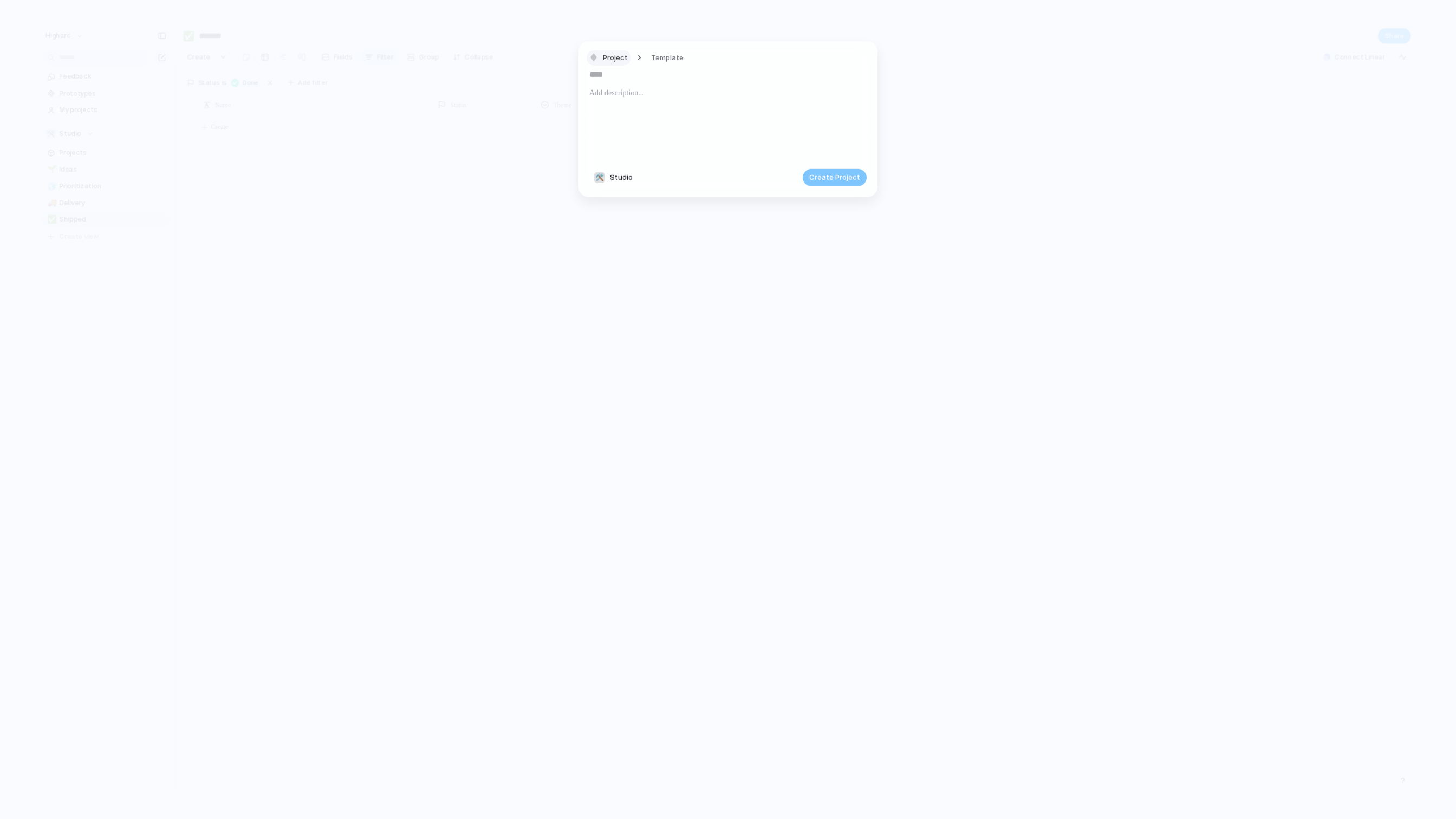
click at [614, 60] on span "Project" at bounding box center [615, 57] width 25 height 11
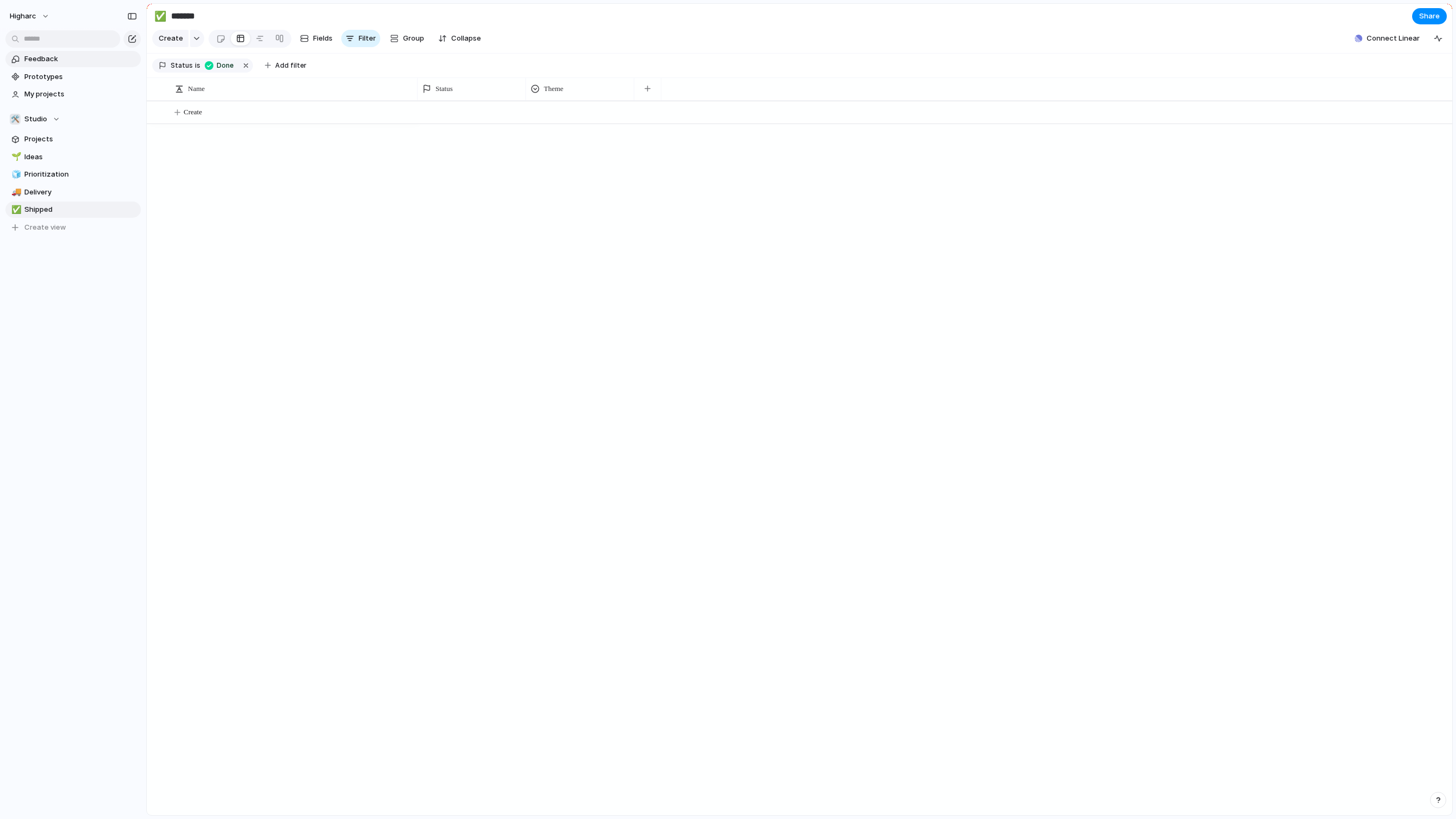
click at [54, 57] on span "Feedback" at bounding box center [80, 59] width 112 height 11
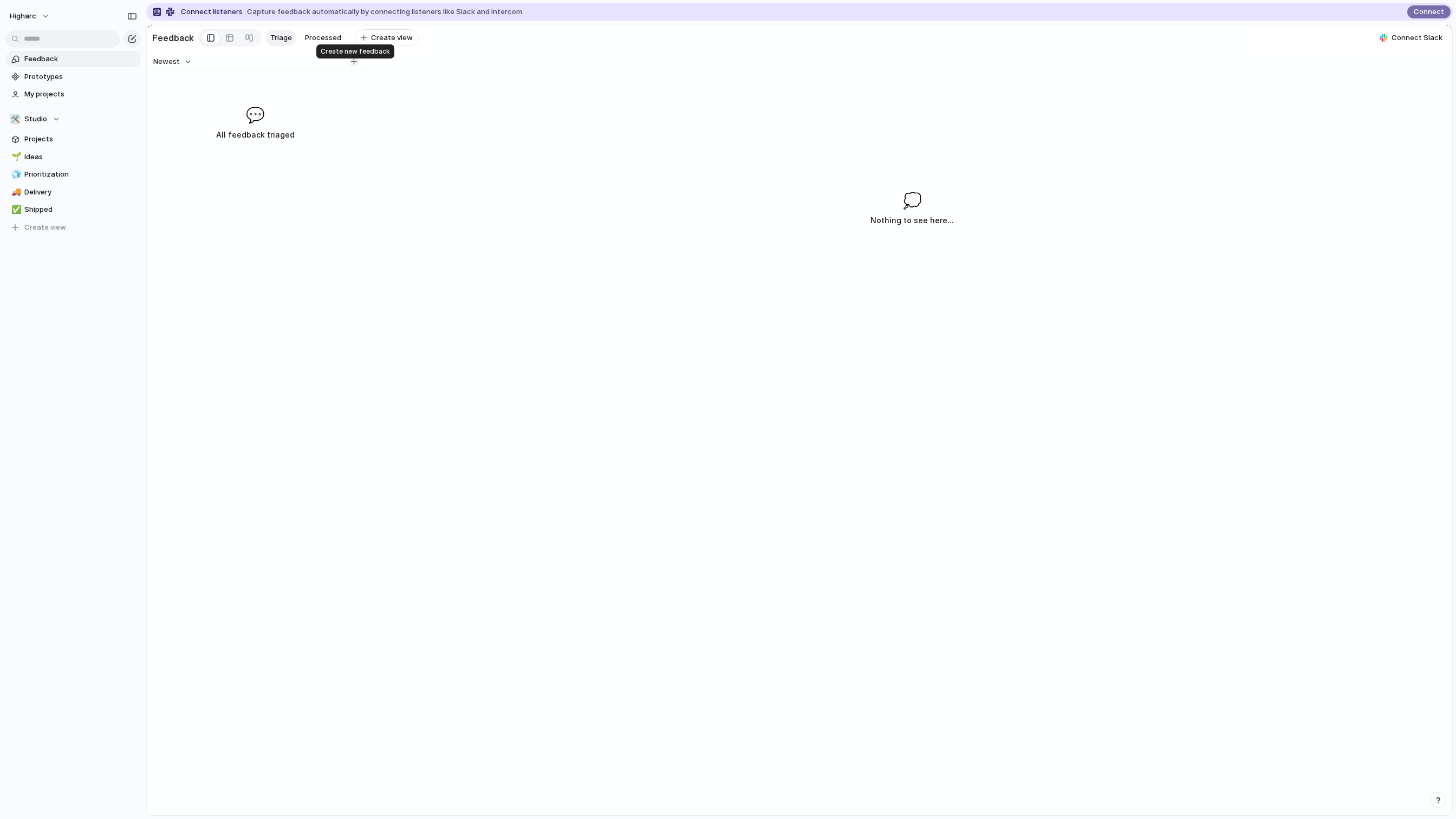
click at [352, 65] on div "button" at bounding box center [354, 62] width 6 height 6
click at [353, 62] on div "Newest 💬 All feedback triaged" at bounding box center [255, 432] width 216 height 765
click at [352, 65] on div "button" at bounding box center [354, 62] width 6 height 6
type input "****"
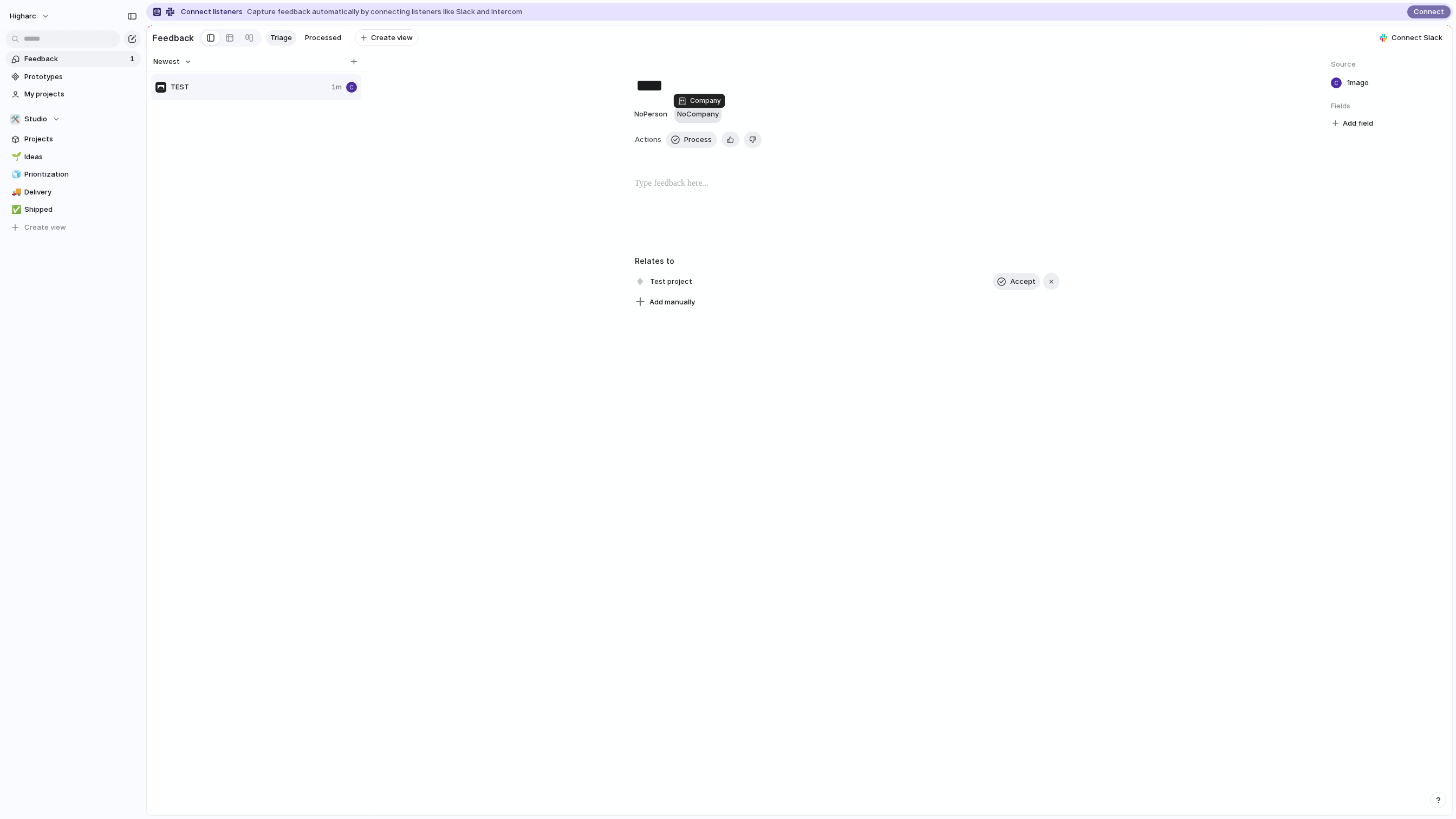
click at [686, 118] on span "No Company" at bounding box center [698, 114] width 42 height 8
click at [710, 406] on div "Type to add a company" at bounding box center [728, 409] width 1456 height 819
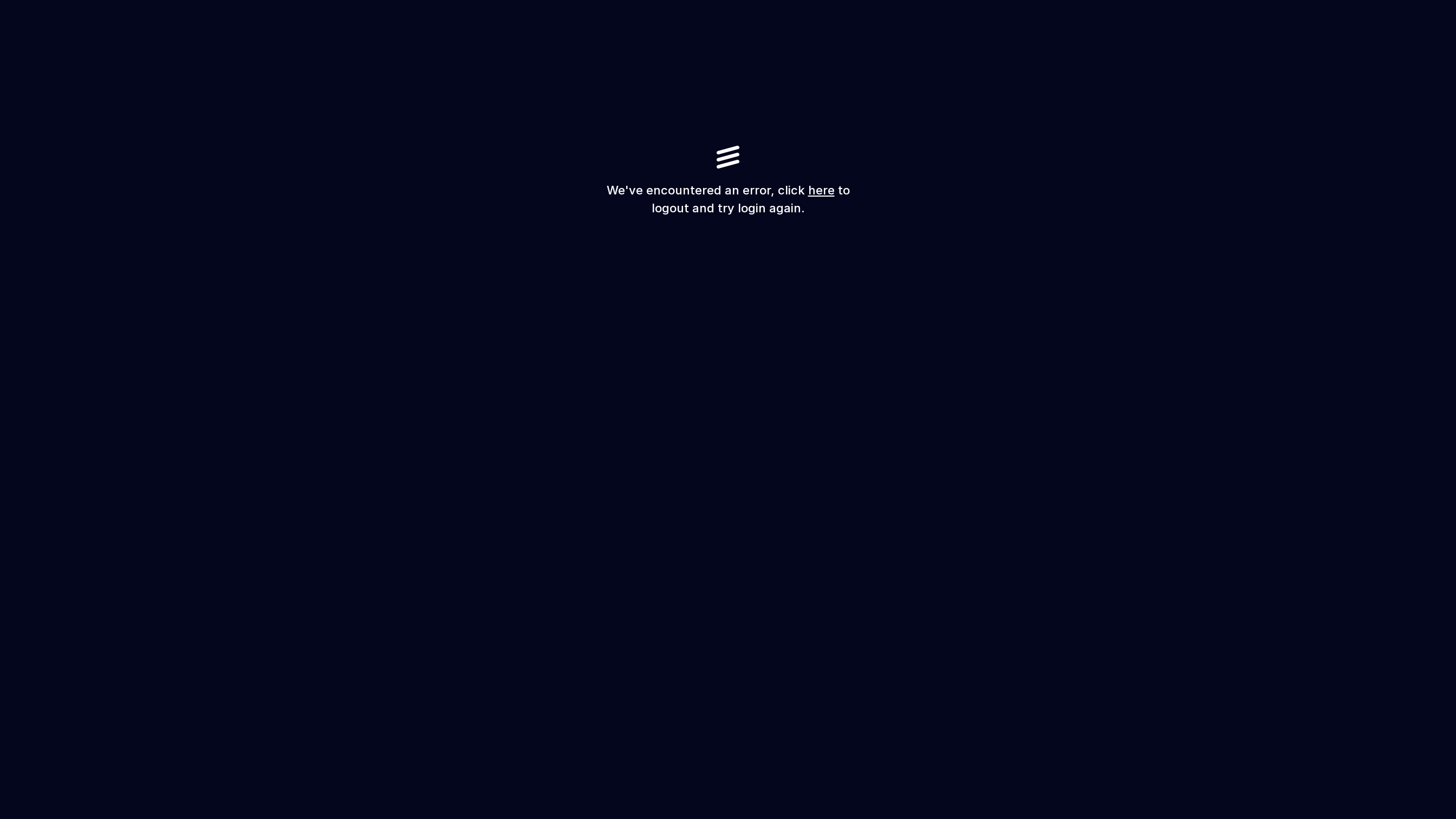
click at [641, 417] on div "We've encountered an error, click here to logout and try login again." at bounding box center [728, 409] width 1456 height 819
click at [809, 204] on h1 "We've encountered an error, click here to logout and try login again." at bounding box center [728, 199] width 260 height 36
click at [732, 386] on div "We've encountered an error, click here to logout and try login again." at bounding box center [728, 409] width 1456 height 819
